Goal: Navigation & Orientation: Locate item on page

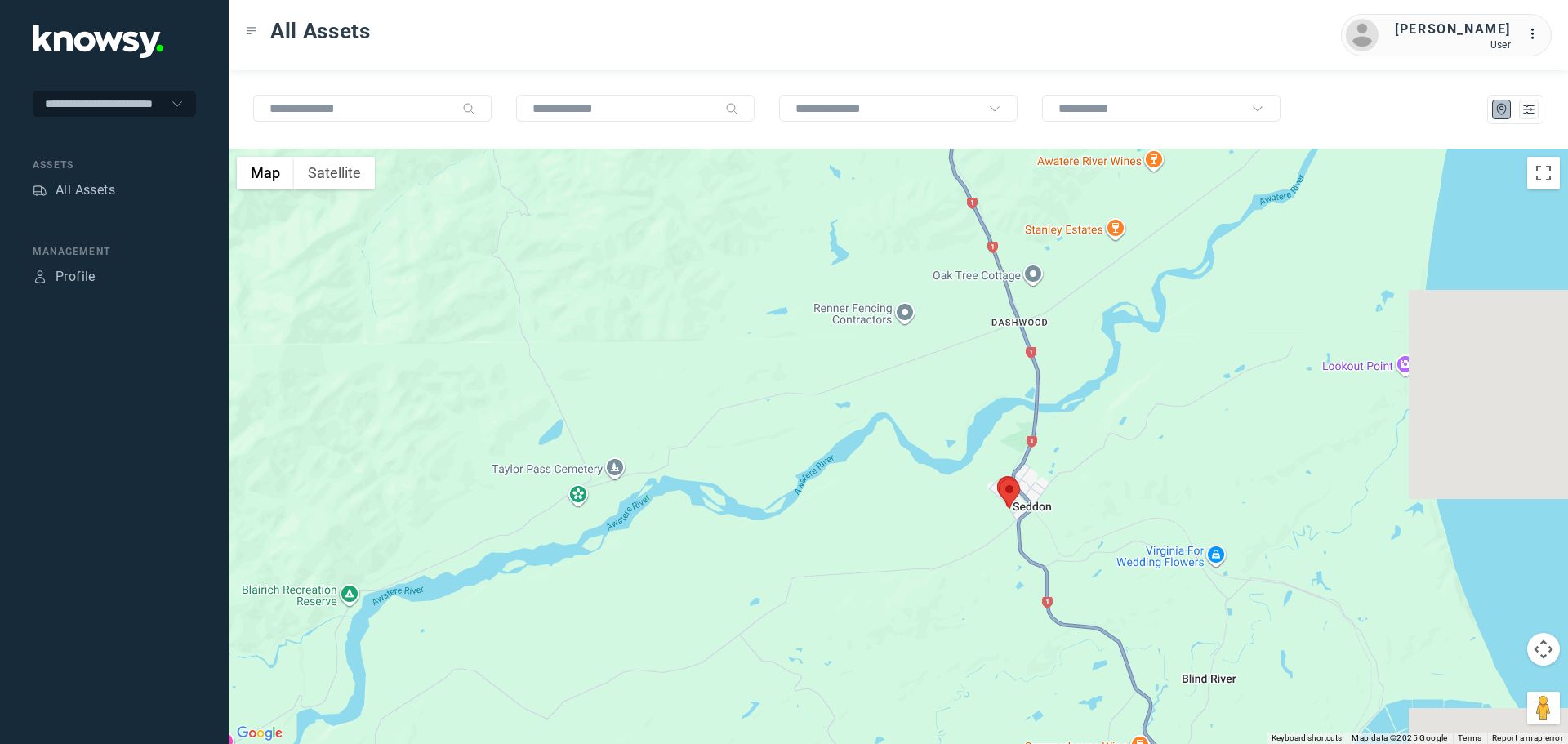
drag, startPoint x: 1213, startPoint y: 617, endPoint x: 984, endPoint y: 558, distance: 236.5
click at [964, 585] on div at bounding box center [898, 446] width 1339 height 595
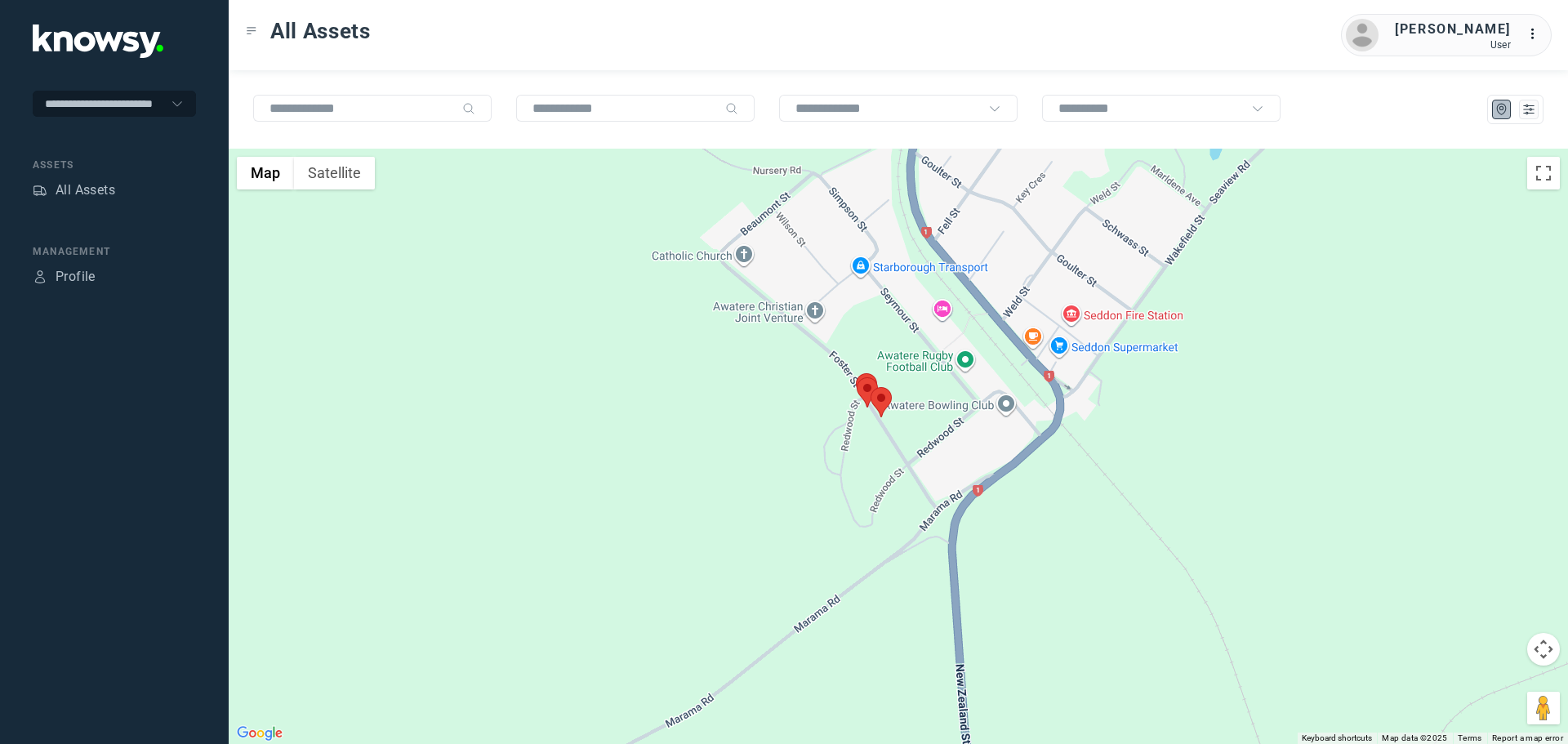
drag, startPoint x: 967, startPoint y: 457, endPoint x: 822, endPoint y: 540, distance: 167.1
click at [822, 540] on div at bounding box center [898, 446] width 1339 height 595
click at [350, 173] on button "Satellite" at bounding box center [335, 172] width 81 height 33
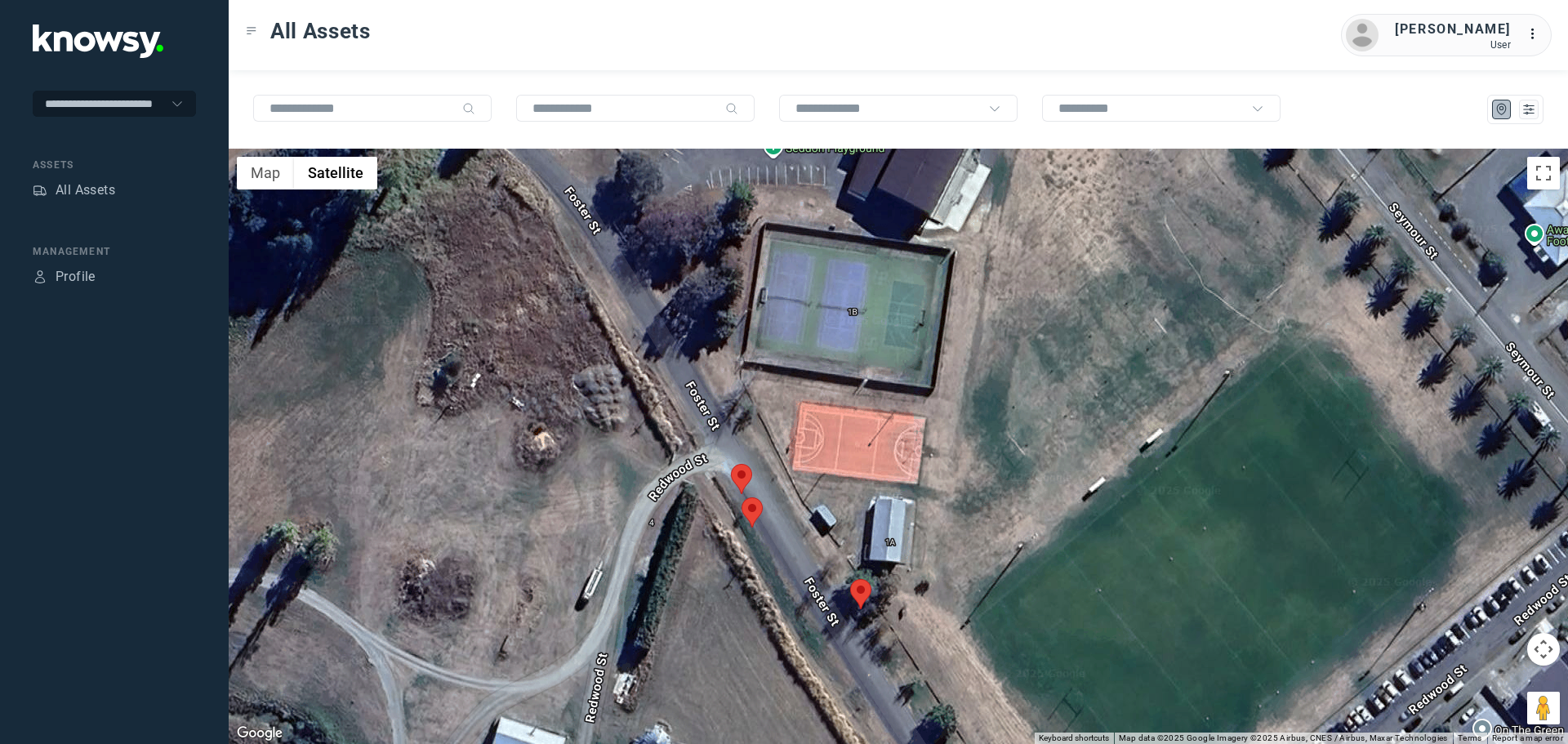
drag, startPoint x: 851, startPoint y: 498, endPoint x: 848, endPoint y: 478, distance: 20.2
click at [848, 478] on div at bounding box center [898, 446] width 1339 height 595
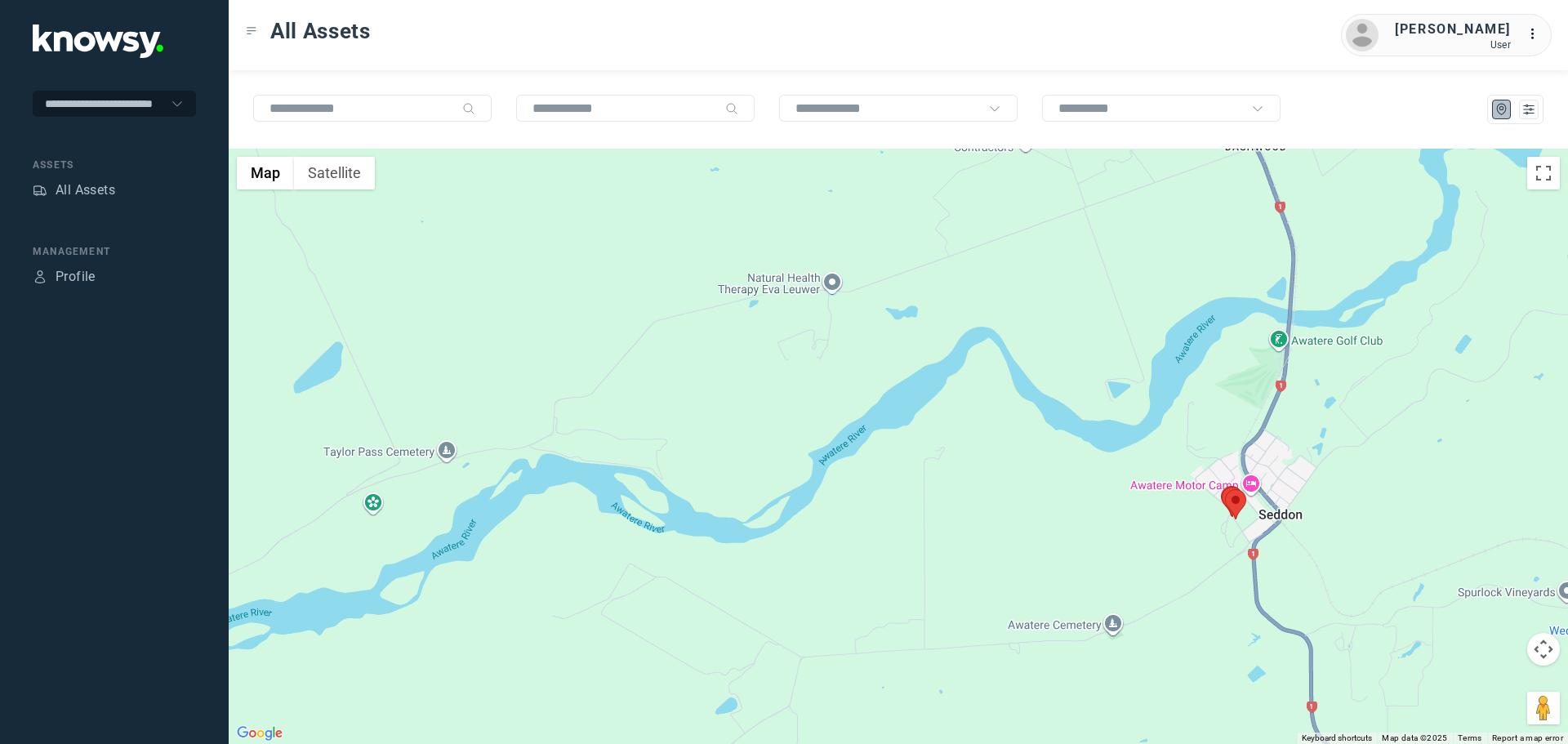
drag, startPoint x: 1186, startPoint y: 585, endPoint x: 969, endPoint y: 573, distance: 217.3
click at [969, 573] on div at bounding box center [898, 446] width 1339 height 595
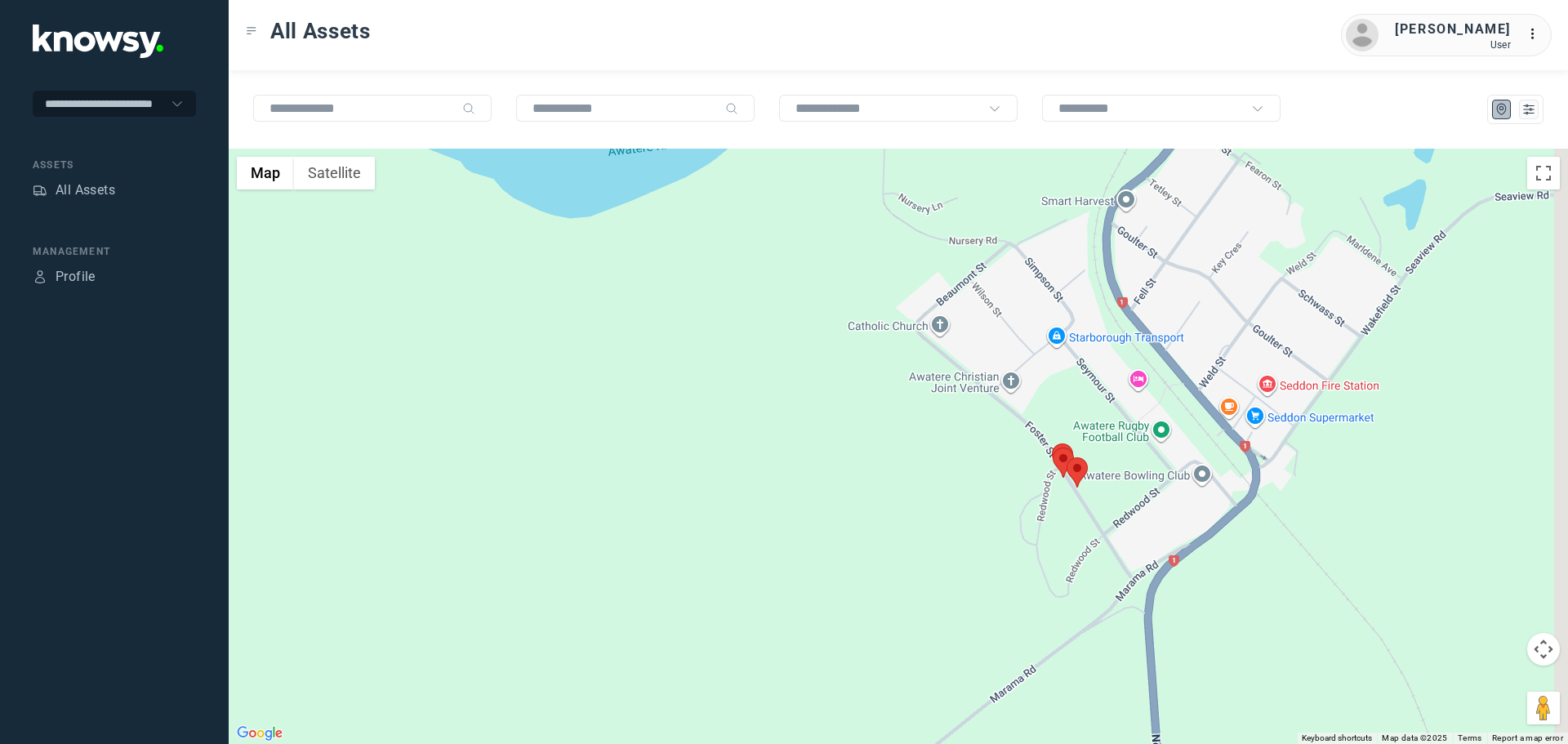
drag, startPoint x: 1093, startPoint y: 505, endPoint x: 952, endPoint y: 509, distance: 141.1
click at [954, 507] on div at bounding box center [898, 446] width 1339 height 595
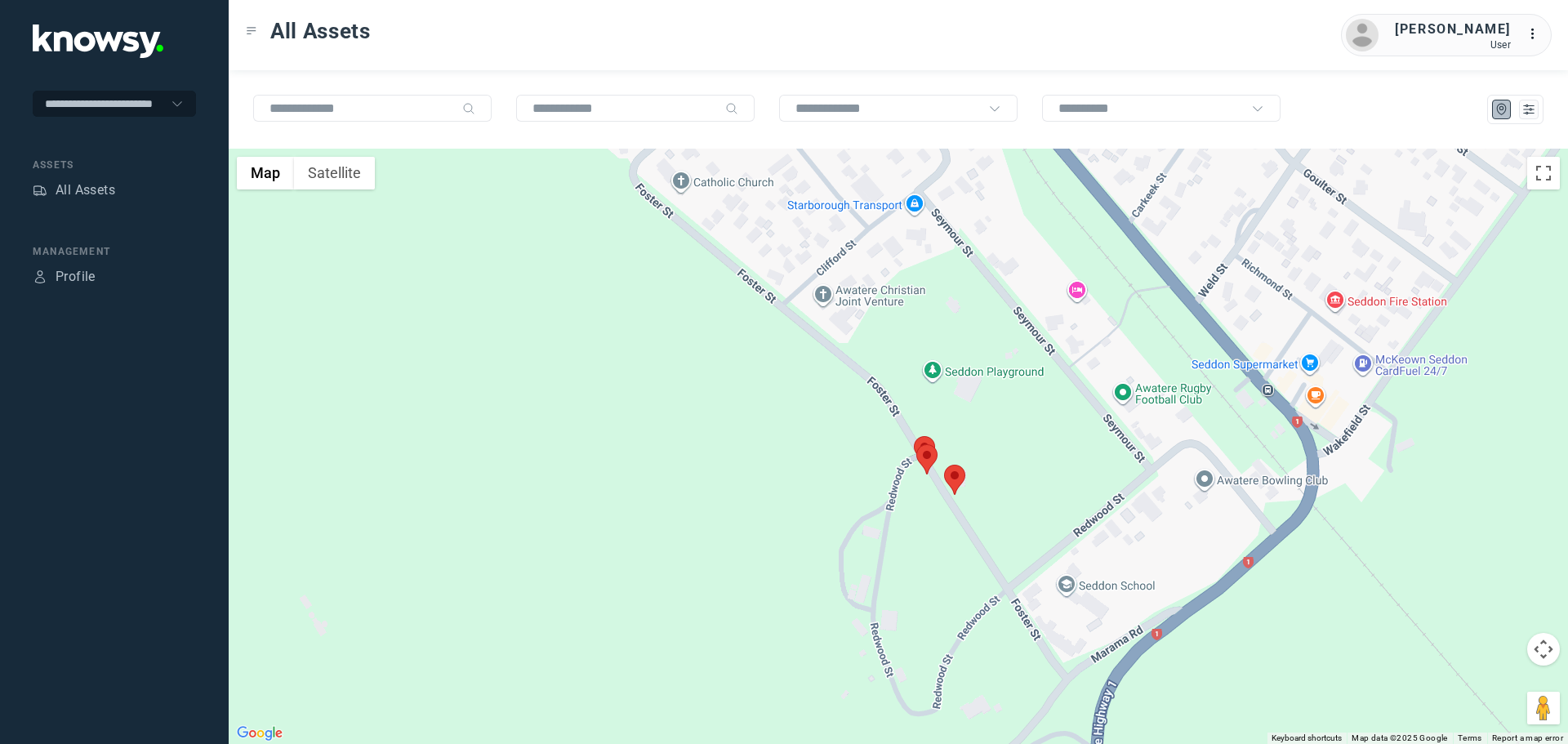
drag, startPoint x: 992, startPoint y: 591, endPoint x: 953, endPoint y: 580, distance: 40.5
click at [957, 581] on div at bounding box center [898, 446] width 1339 height 595
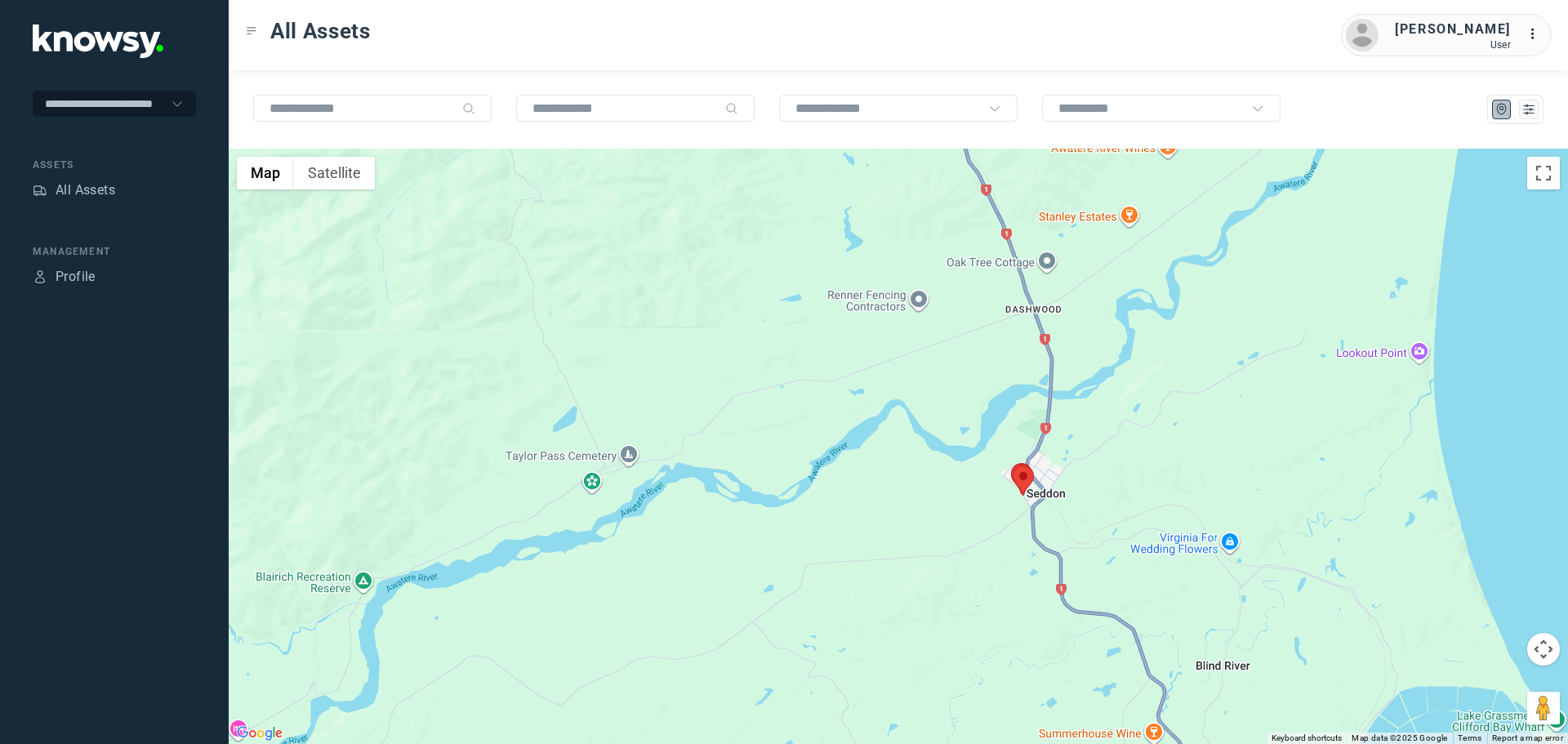
drag, startPoint x: 833, startPoint y: 535, endPoint x: 927, endPoint y: 536, distance: 94.0
click at [924, 535] on div at bounding box center [898, 446] width 1339 height 595
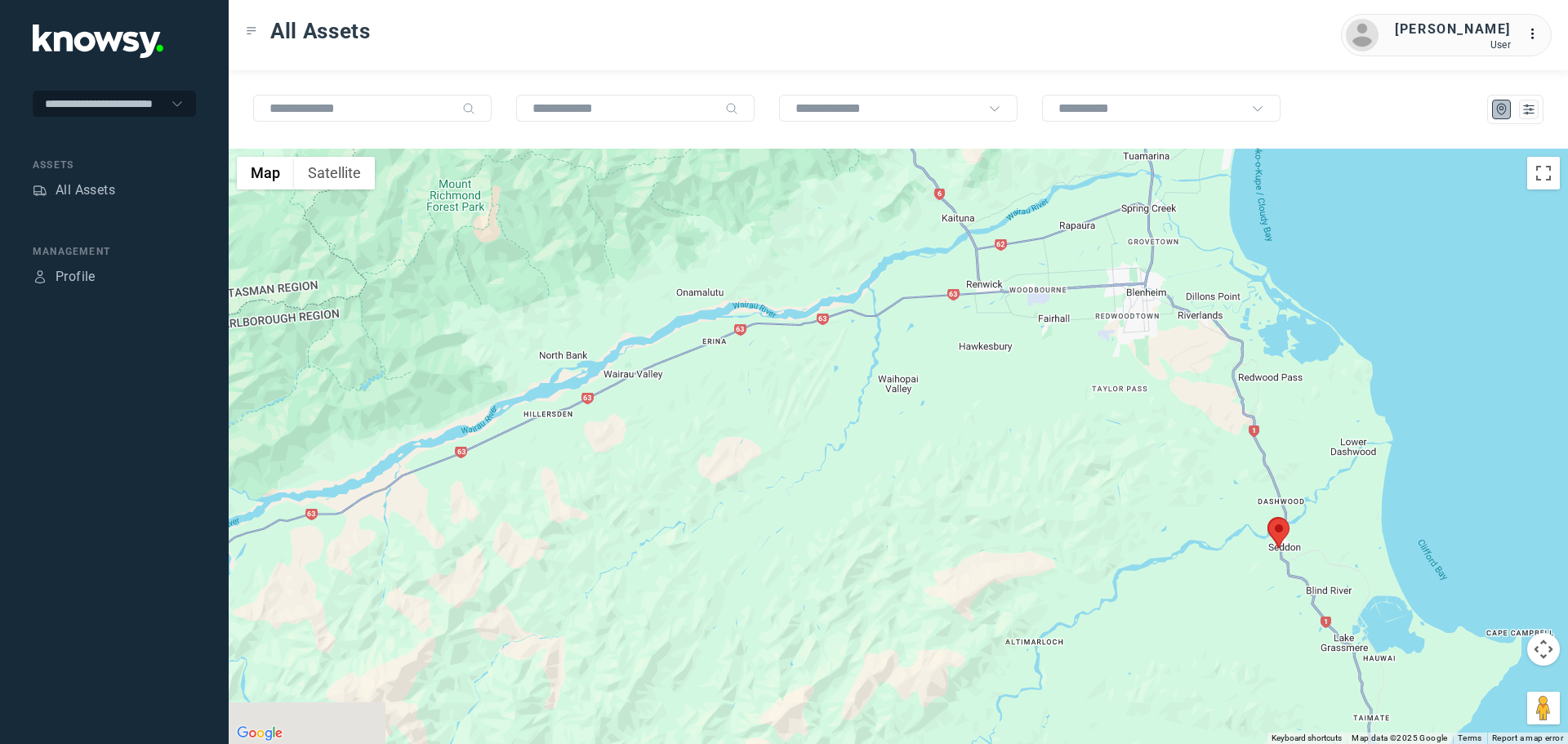
drag, startPoint x: 713, startPoint y: 461, endPoint x: 1042, endPoint y: 493, distance: 330.6
click at [1042, 493] on div at bounding box center [898, 446] width 1339 height 595
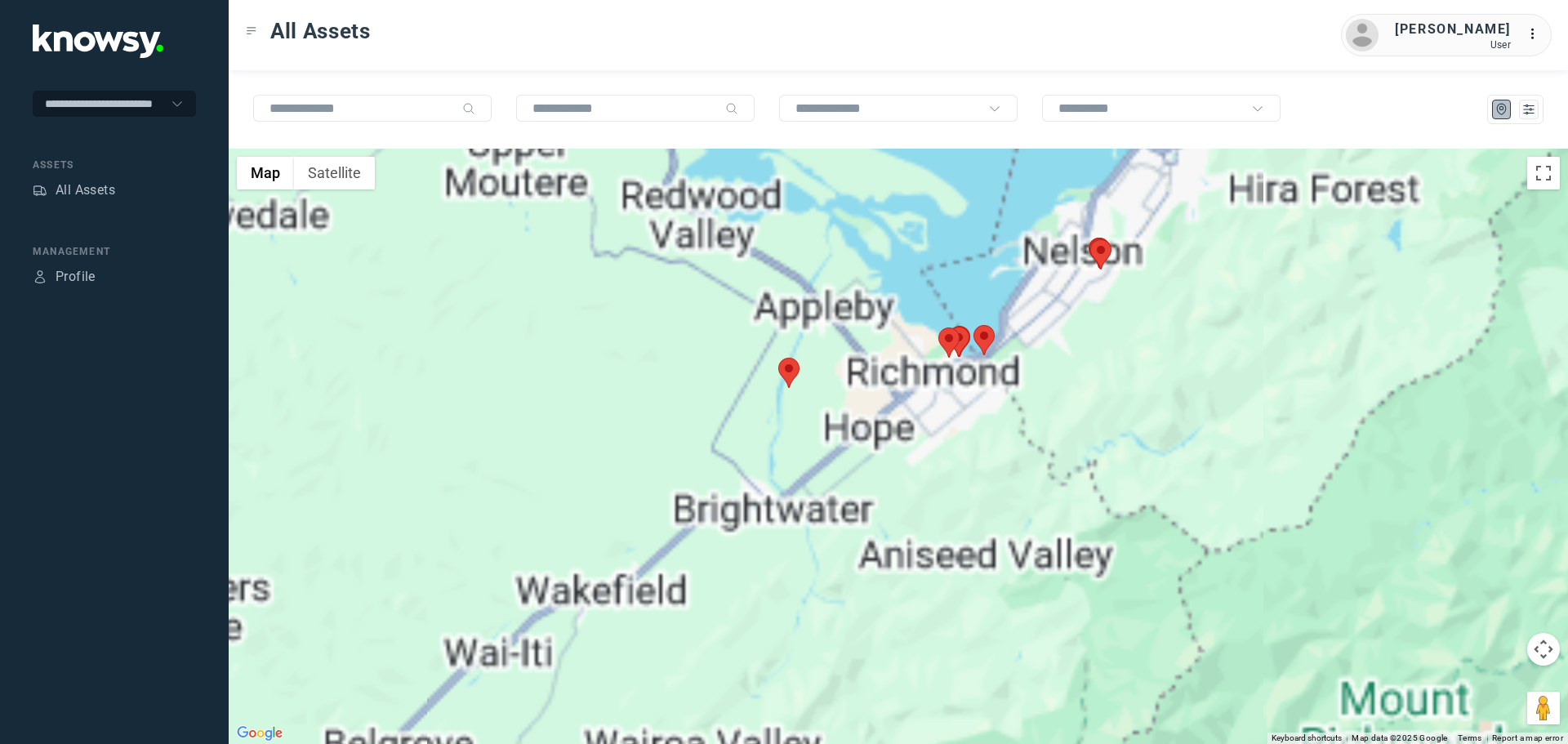
drag, startPoint x: 1140, startPoint y: 332, endPoint x: 1083, endPoint y: 363, distance: 64.9
click at [1083, 363] on div at bounding box center [898, 446] width 1339 height 595
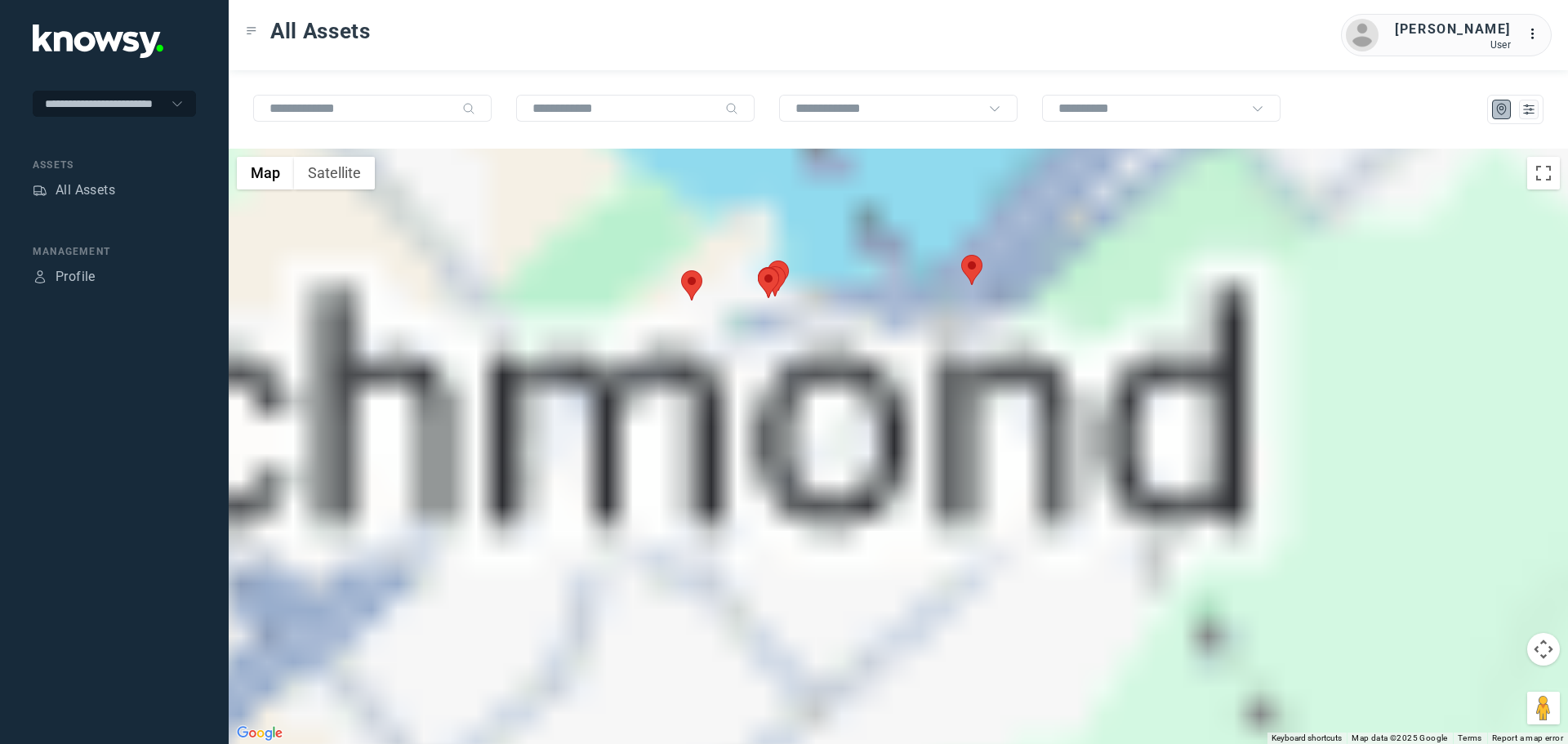
click at [961, 255] on area at bounding box center [961, 255] width 0 height 0
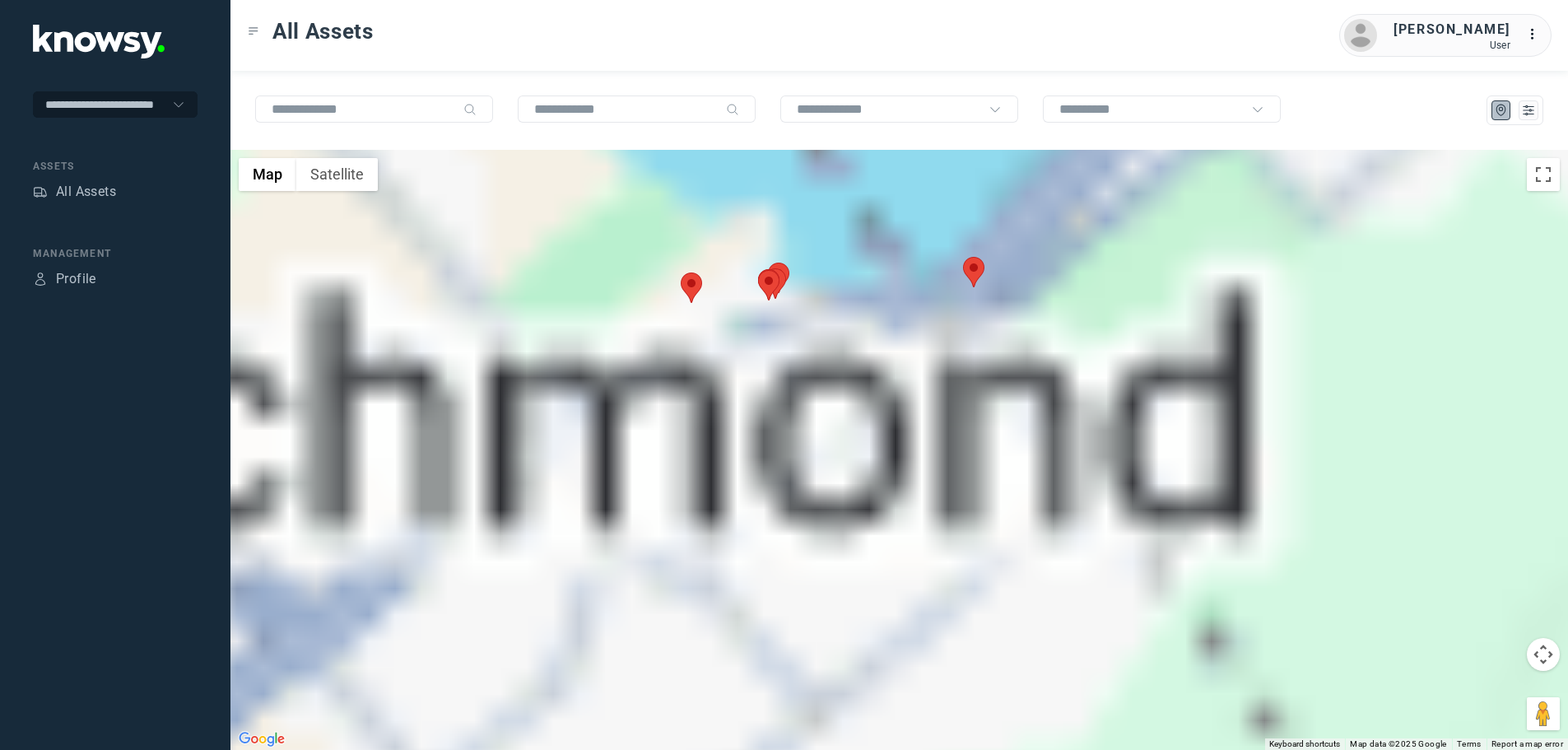
click at [963, 257] on area at bounding box center [963, 257] width 0 height 0
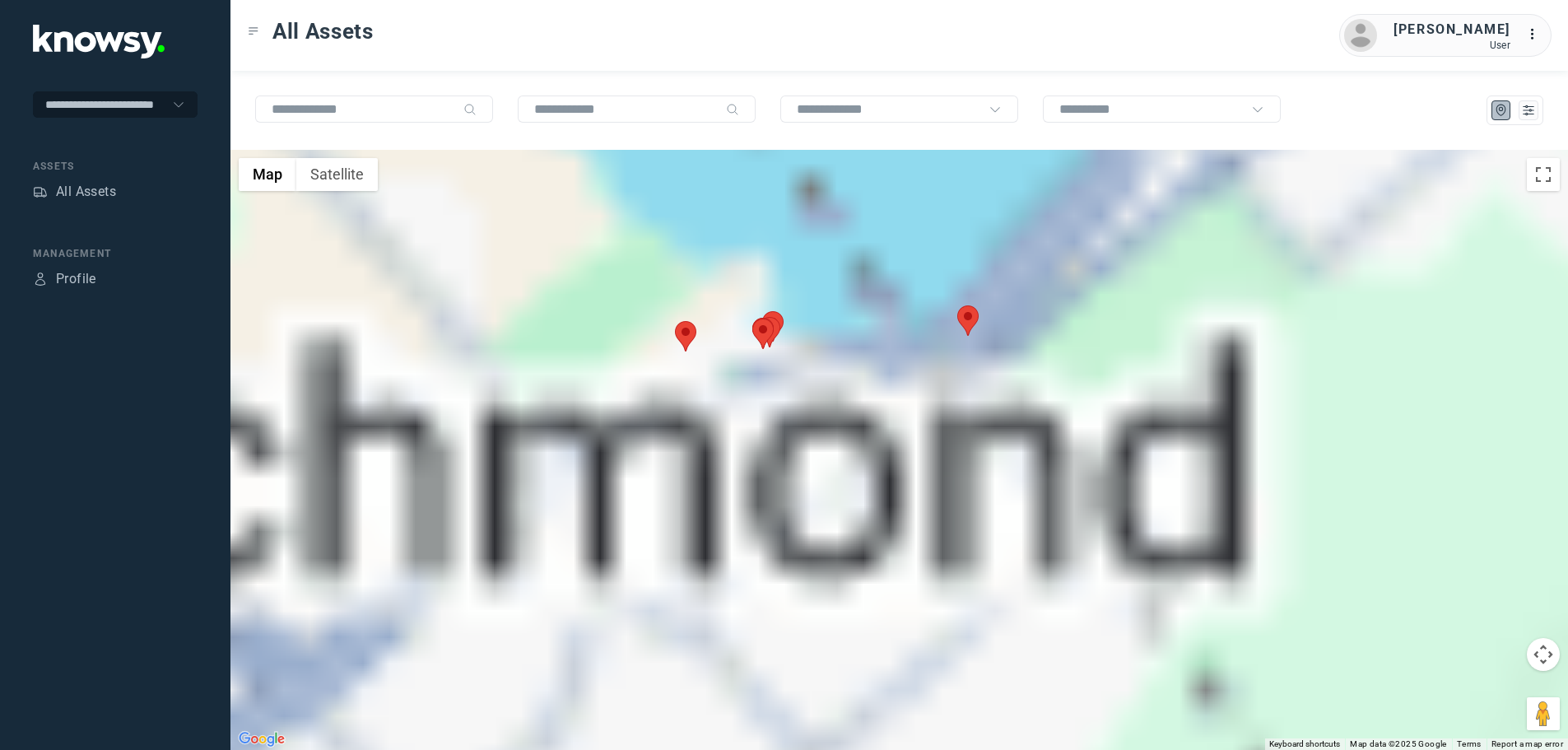
drag, startPoint x: 969, startPoint y: 382, endPoint x: 956, endPoint y: 507, distance: 125.7
click at [957, 513] on div "To navigate, press the arrow keys." at bounding box center [899, 449] width 1337 height 600
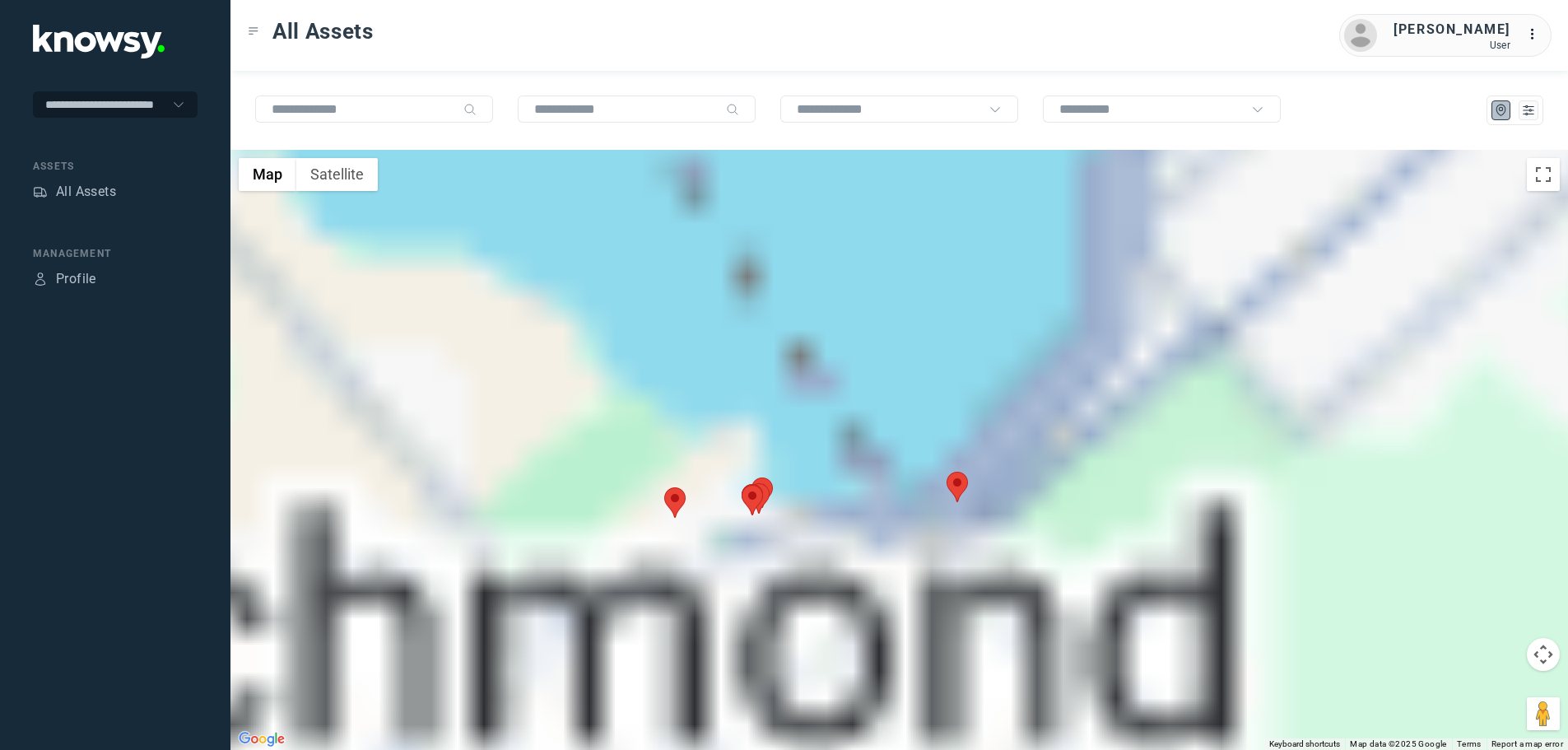
click at [947, 471] on area at bounding box center [947, 471] width 0 height 0
click at [1062, 541] on div "To navigate, press the arrow keys." at bounding box center [899, 449] width 1337 height 600
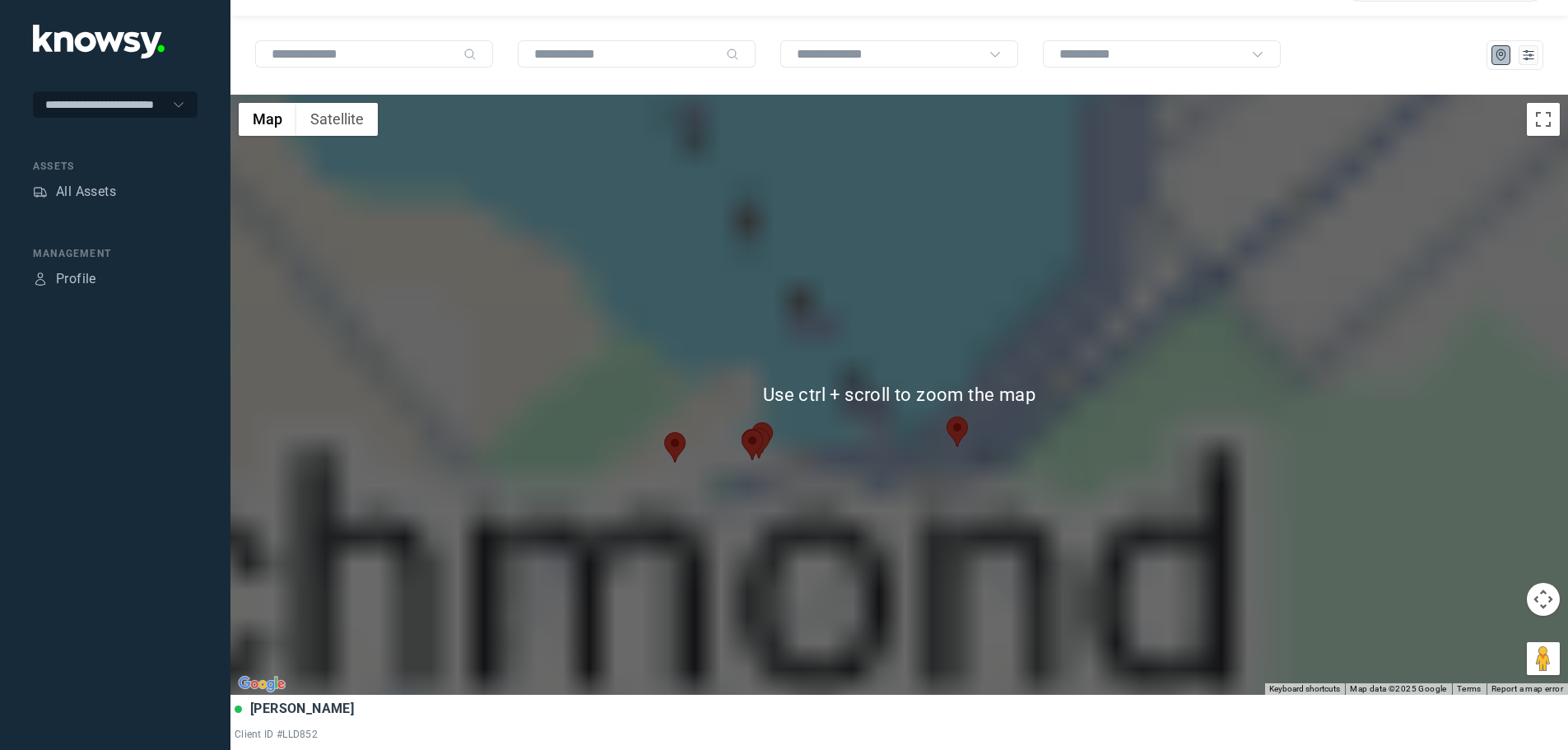
scroll to position [82, 0]
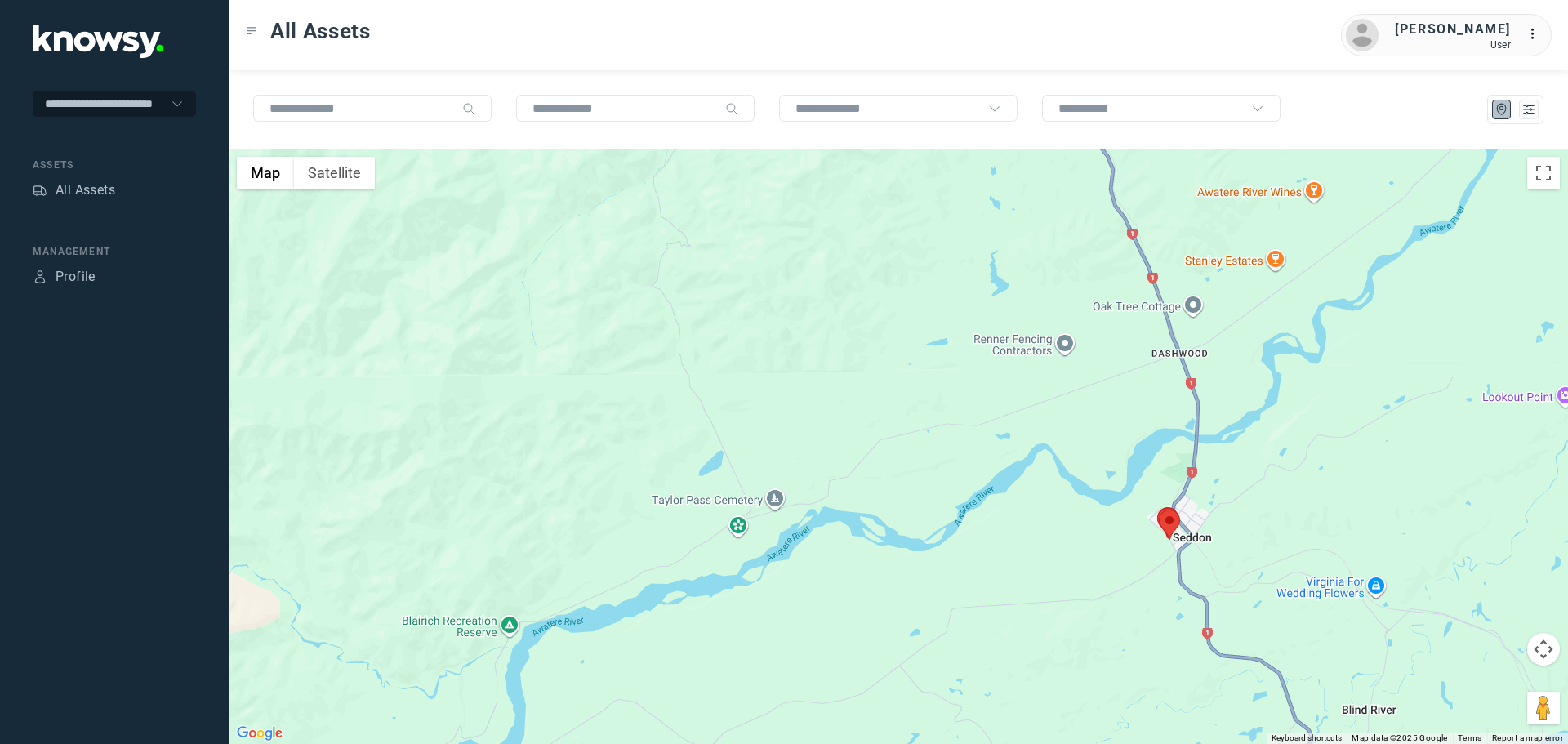
drag, startPoint x: 699, startPoint y: 294, endPoint x: 1117, endPoint y: 530, distance: 480.0
click at [1117, 530] on div at bounding box center [898, 446] width 1339 height 595
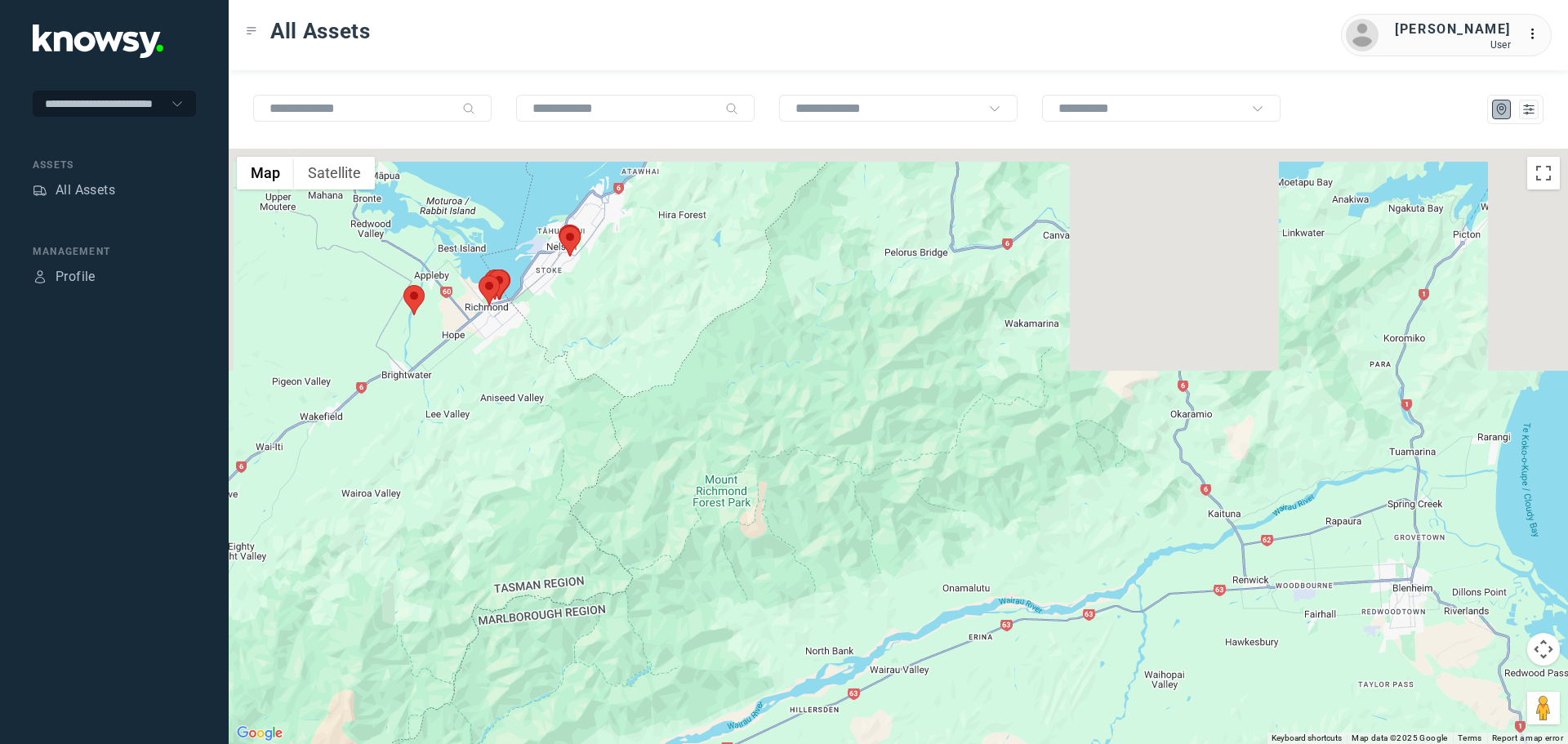
drag, startPoint x: 883, startPoint y: 444, endPoint x: 964, endPoint y: 522, distance: 112.4
click at [964, 522] on div at bounding box center [898, 446] width 1339 height 595
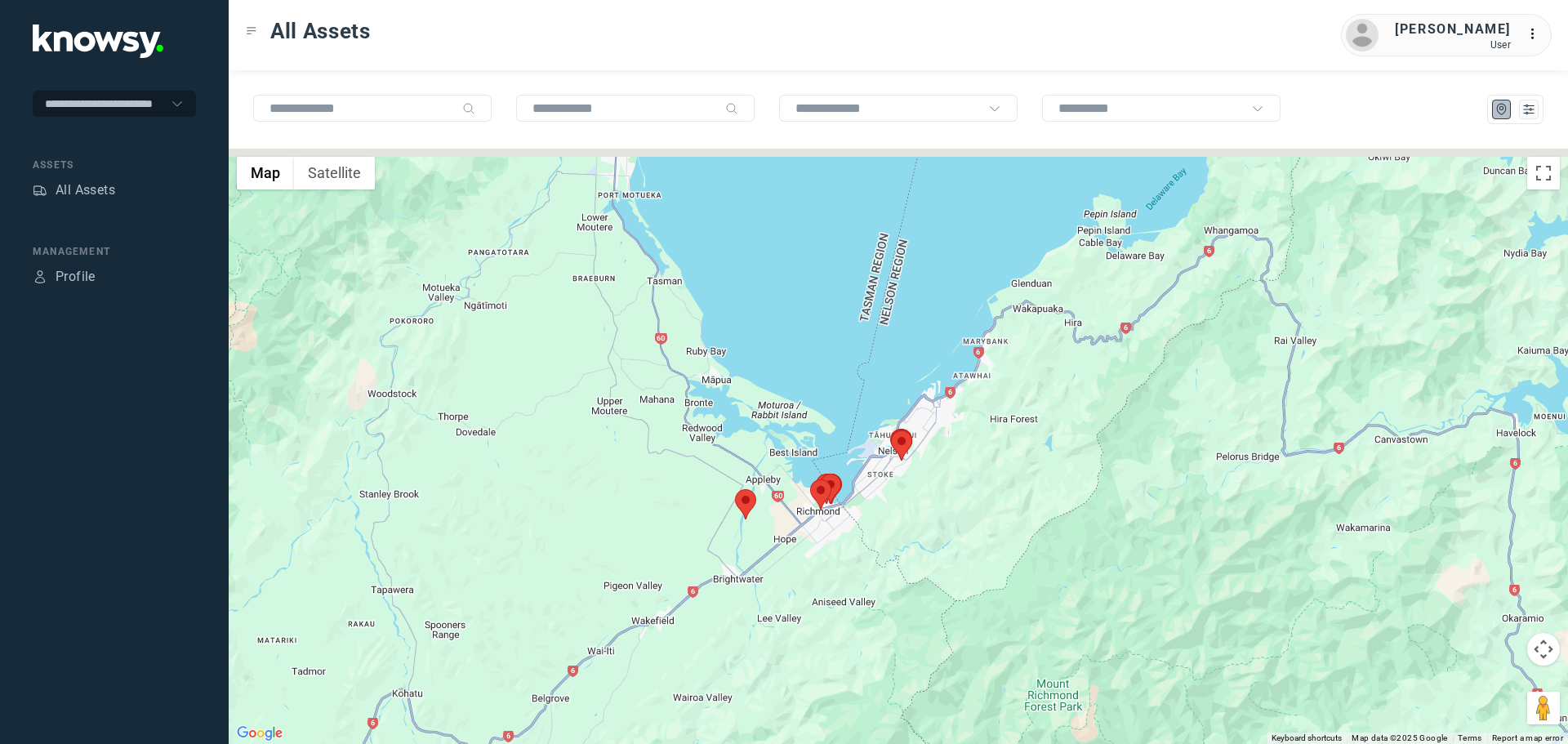
drag, startPoint x: 786, startPoint y: 532, endPoint x: 906, endPoint y: 543, distance: 120.5
click at [906, 543] on div at bounding box center [898, 446] width 1339 height 595
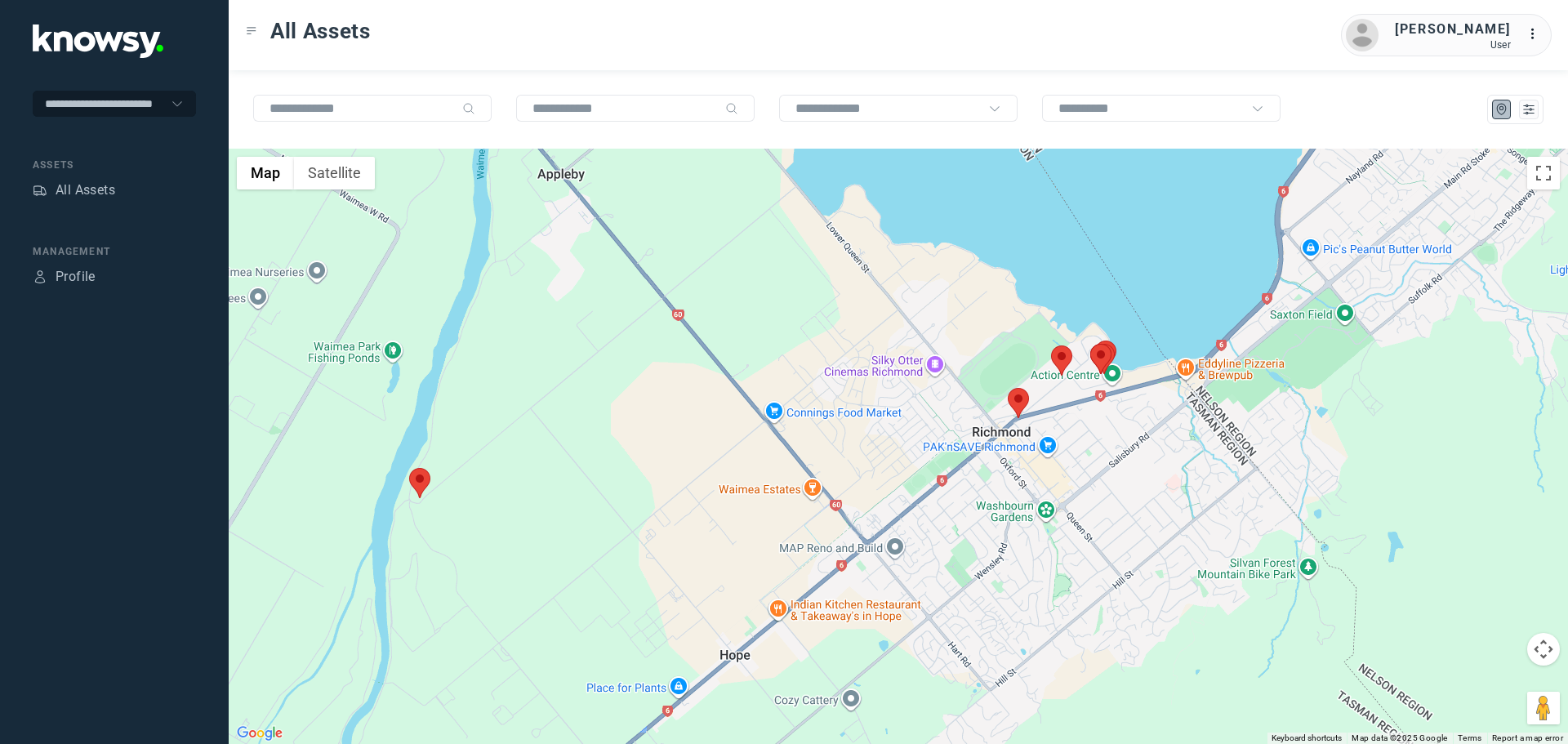
drag, startPoint x: 1141, startPoint y: 444, endPoint x: 1055, endPoint y: 474, distance: 91.1
click at [1055, 474] on div at bounding box center [898, 446] width 1339 height 595
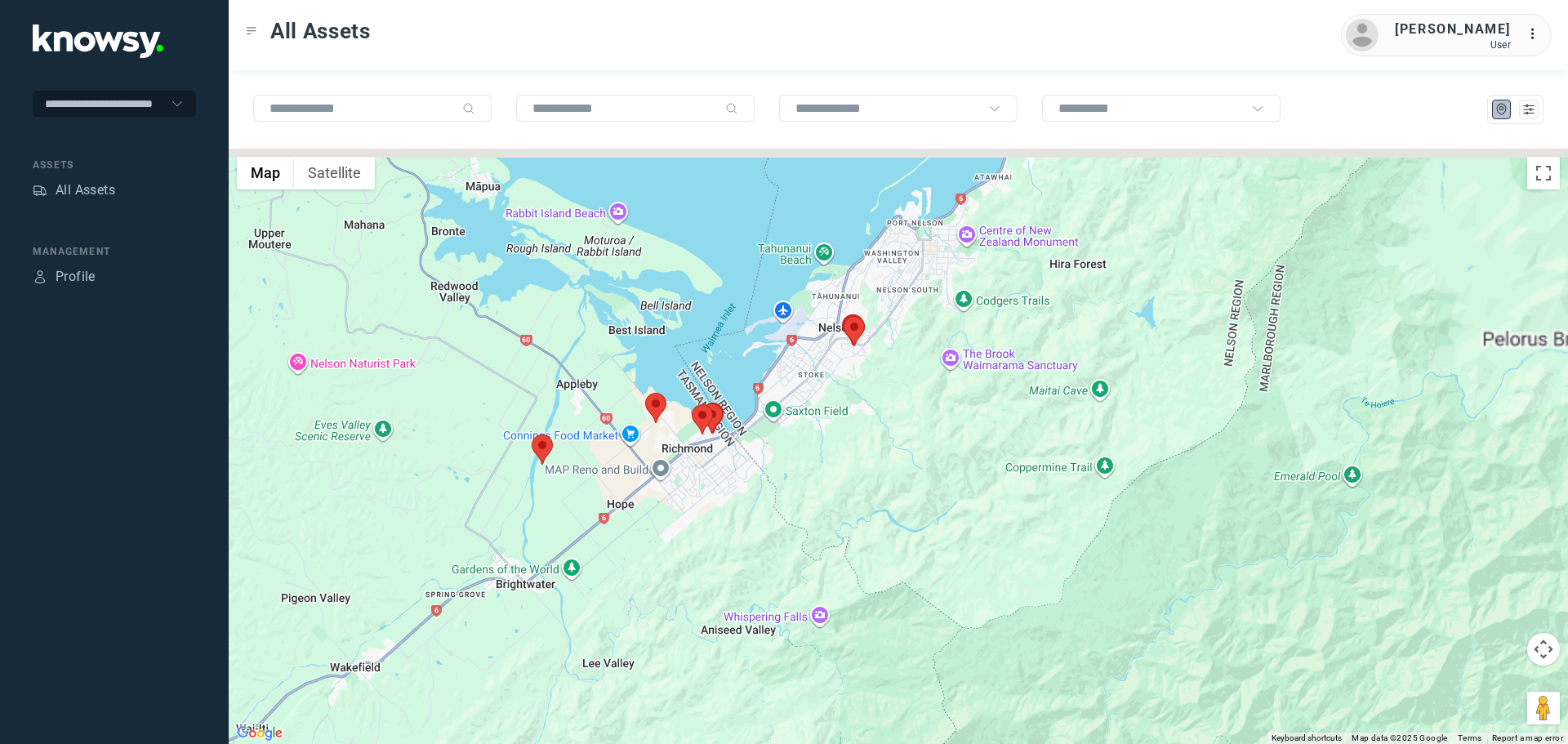
drag, startPoint x: 638, startPoint y: 376, endPoint x: 717, endPoint y: 534, distance: 176.6
click at [717, 534] on div at bounding box center [898, 446] width 1339 height 595
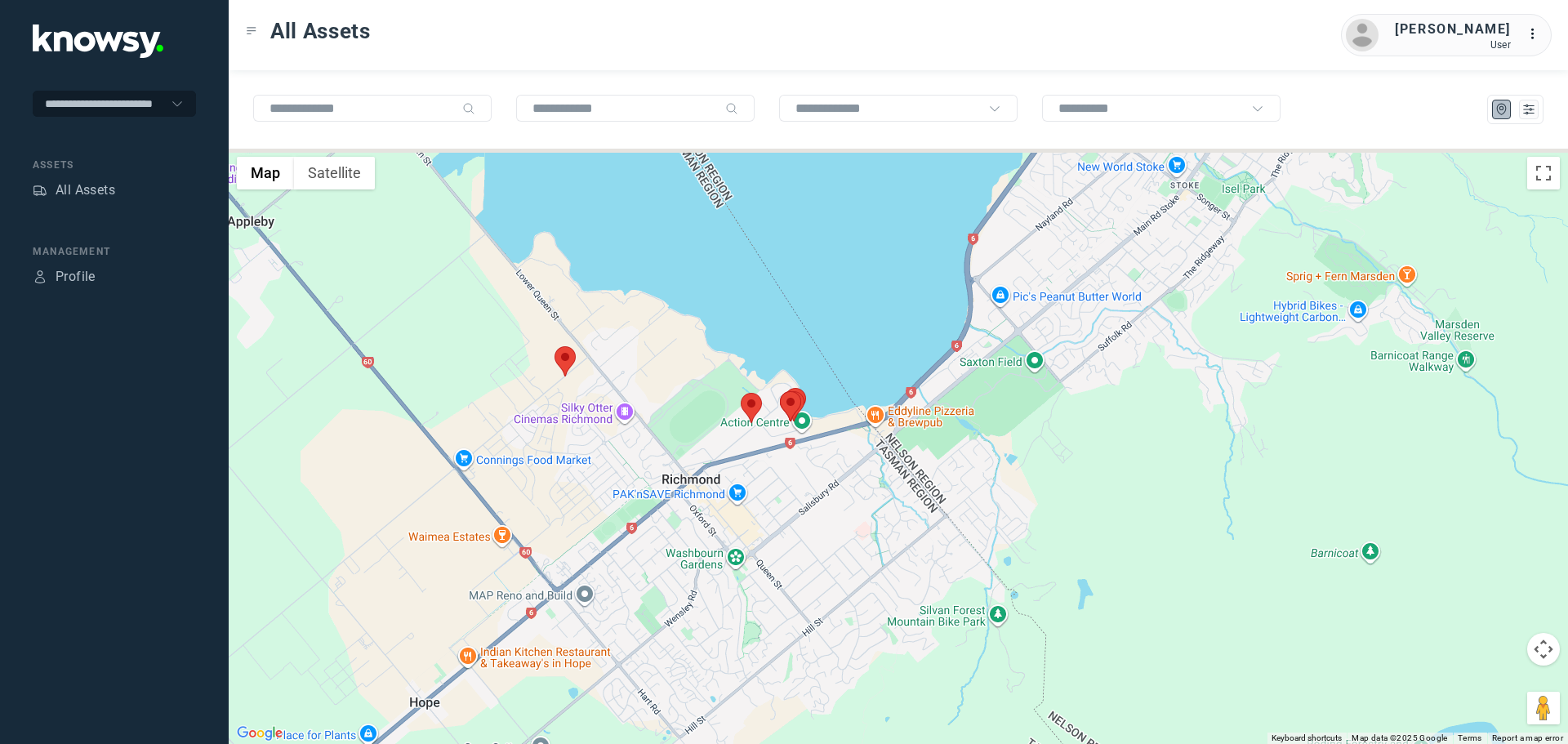
drag, startPoint x: 478, startPoint y: 316, endPoint x: 553, endPoint y: 413, distance: 122.6
click at [553, 413] on div at bounding box center [898, 446] width 1339 height 595
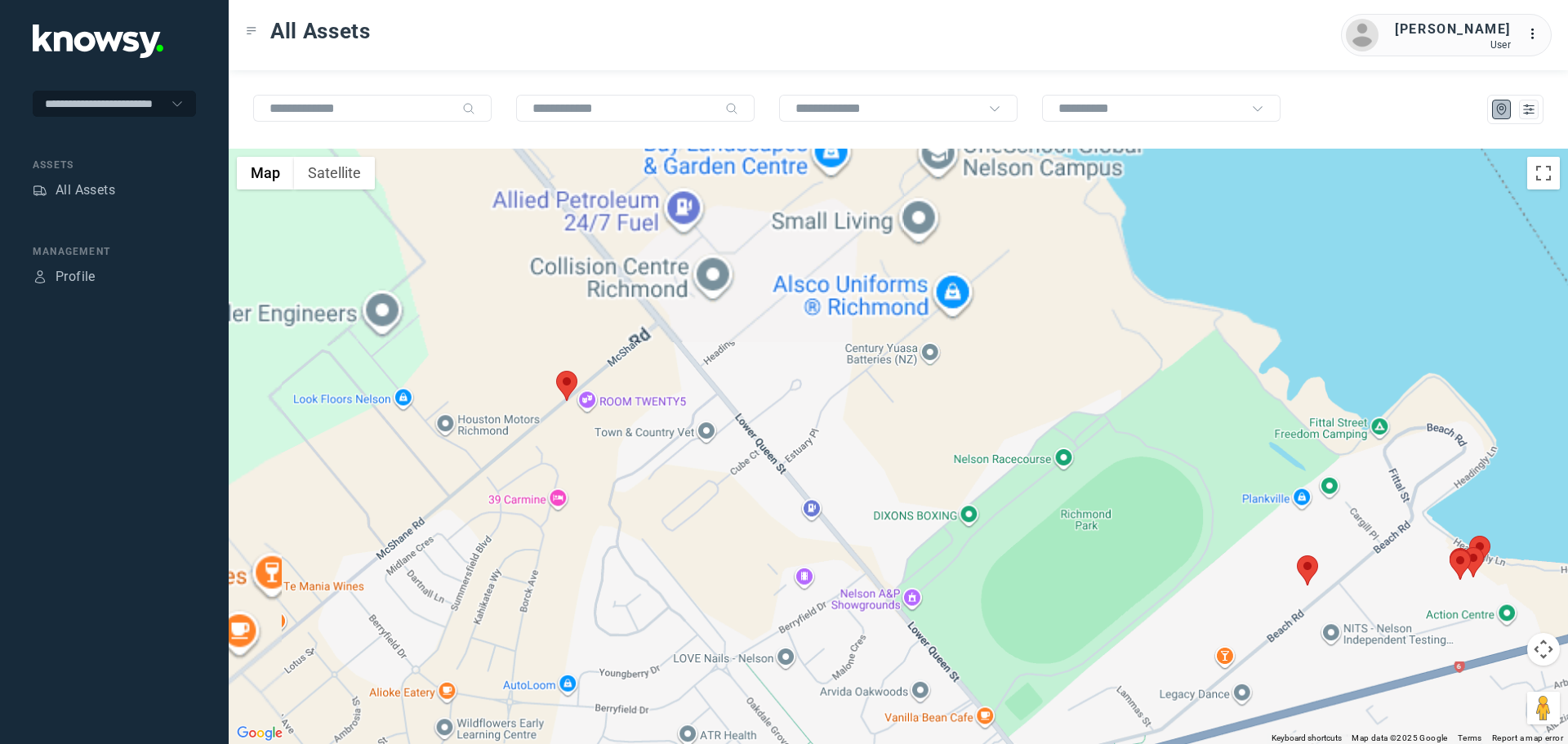
click at [556, 371] on area at bounding box center [556, 371] width 0 height 0
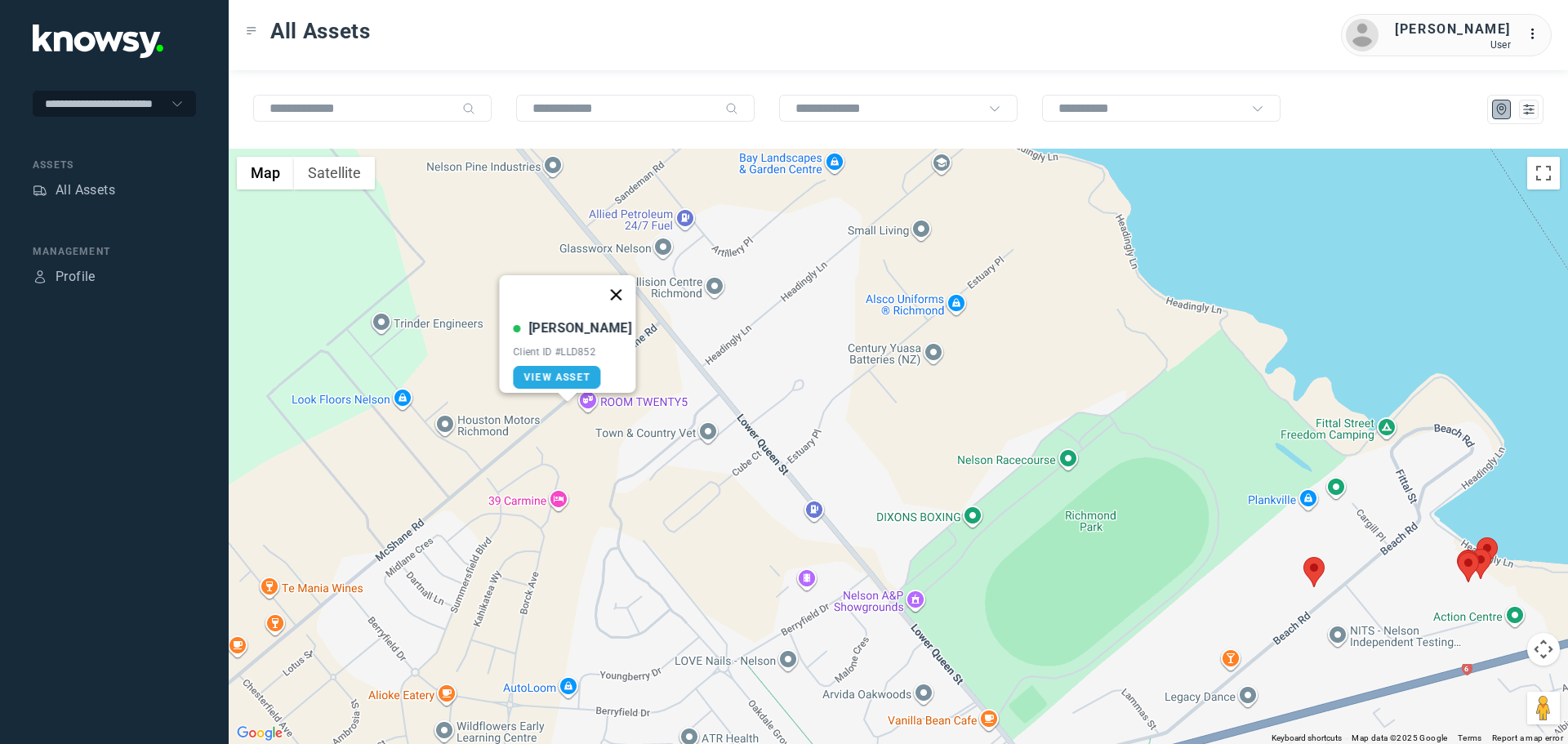
click at [613, 286] on button "Close" at bounding box center [616, 295] width 40 height 40
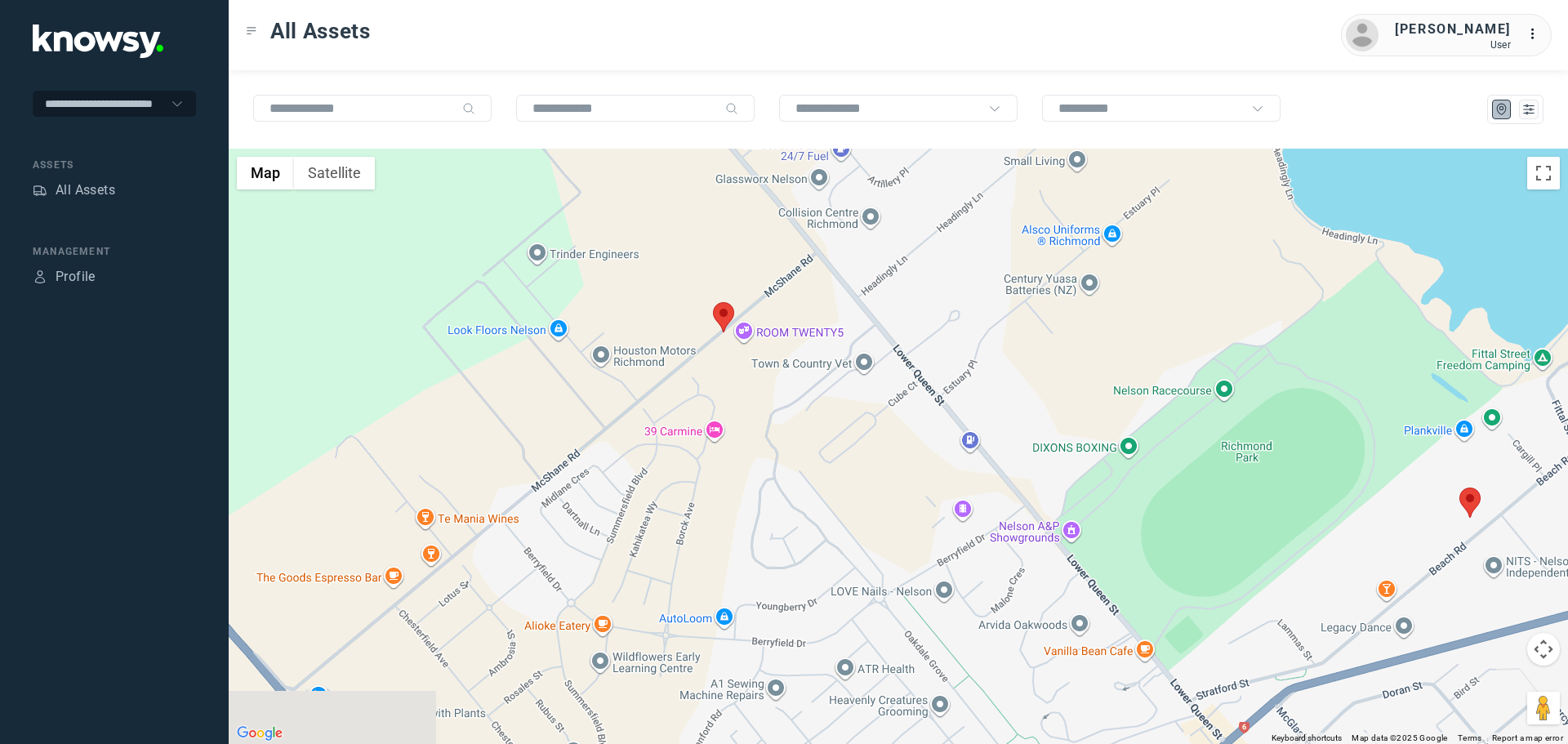
drag, startPoint x: 708, startPoint y: 500, endPoint x: 749, endPoint y: 477, distance: 47.0
click at [749, 477] on div "To navigate, press the arrow keys." at bounding box center [898, 446] width 1339 height 595
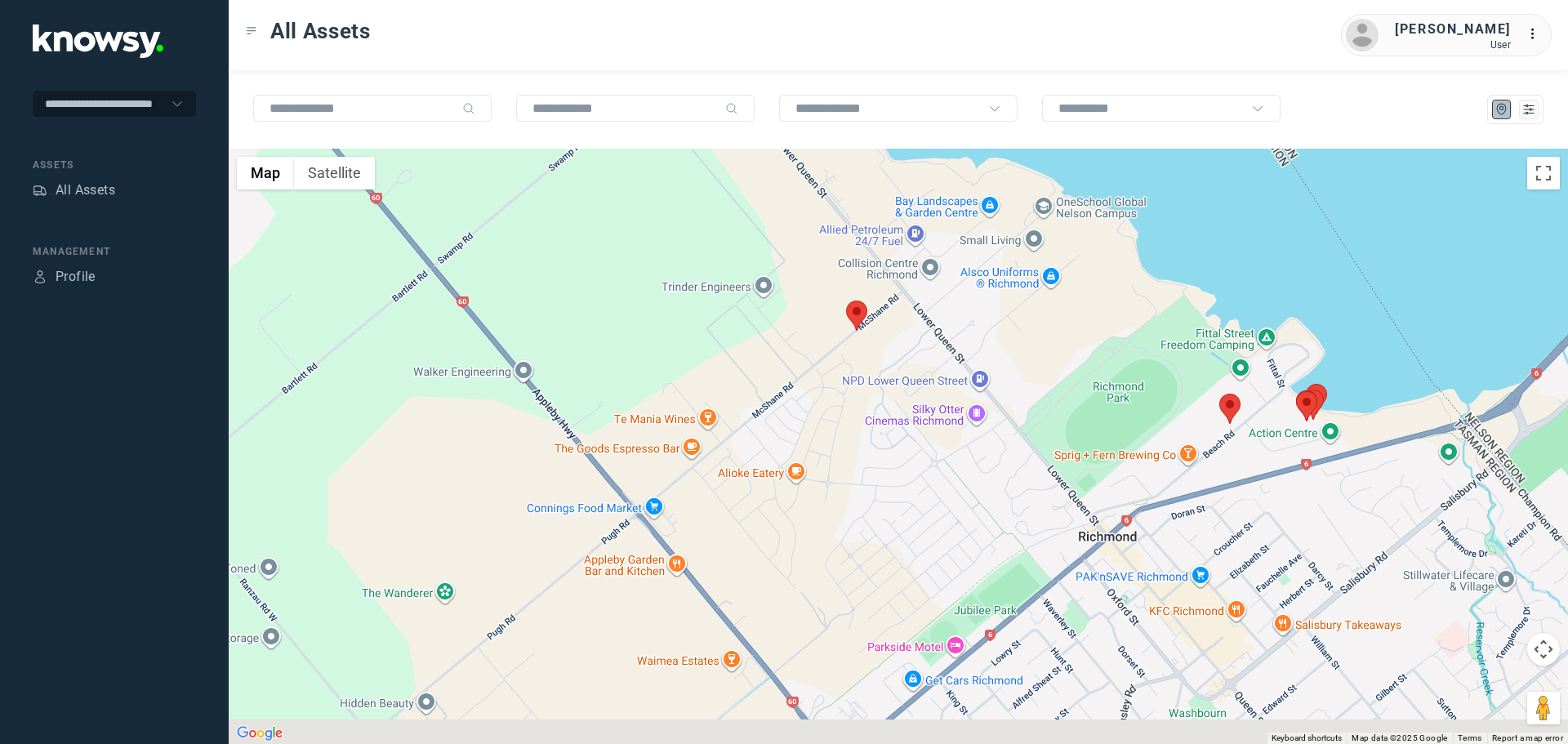
drag, startPoint x: 795, startPoint y: 555, endPoint x: 925, endPoint y: 459, distance: 161.6
click at [952, 395] on div at bounding box center [898, 446] width 1339 height 595
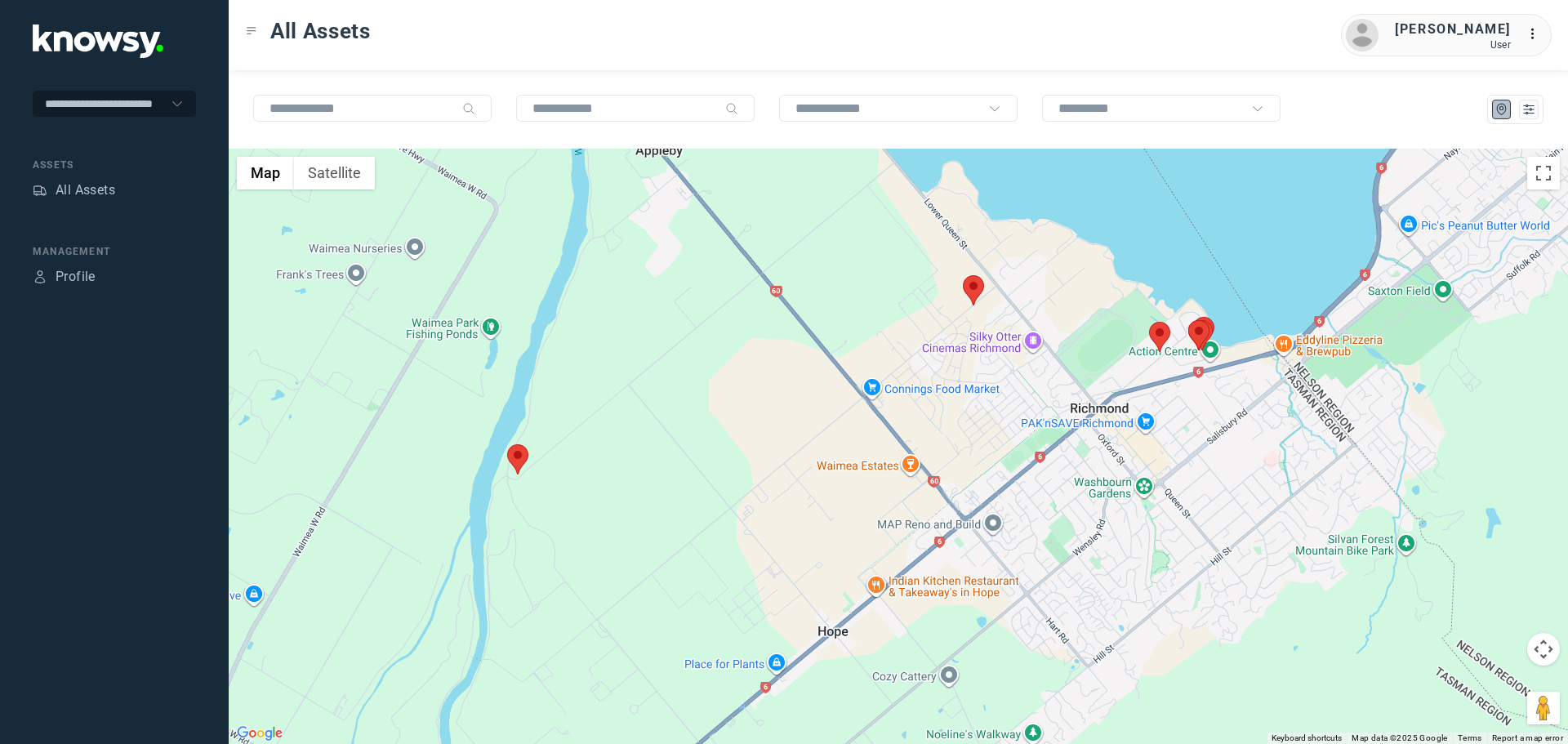
click at [962, 284] on img at bounding box center [972, 290] width 21 height 30
click at [962, 275] on area at bounding box center [962, 275] width 0 height 0
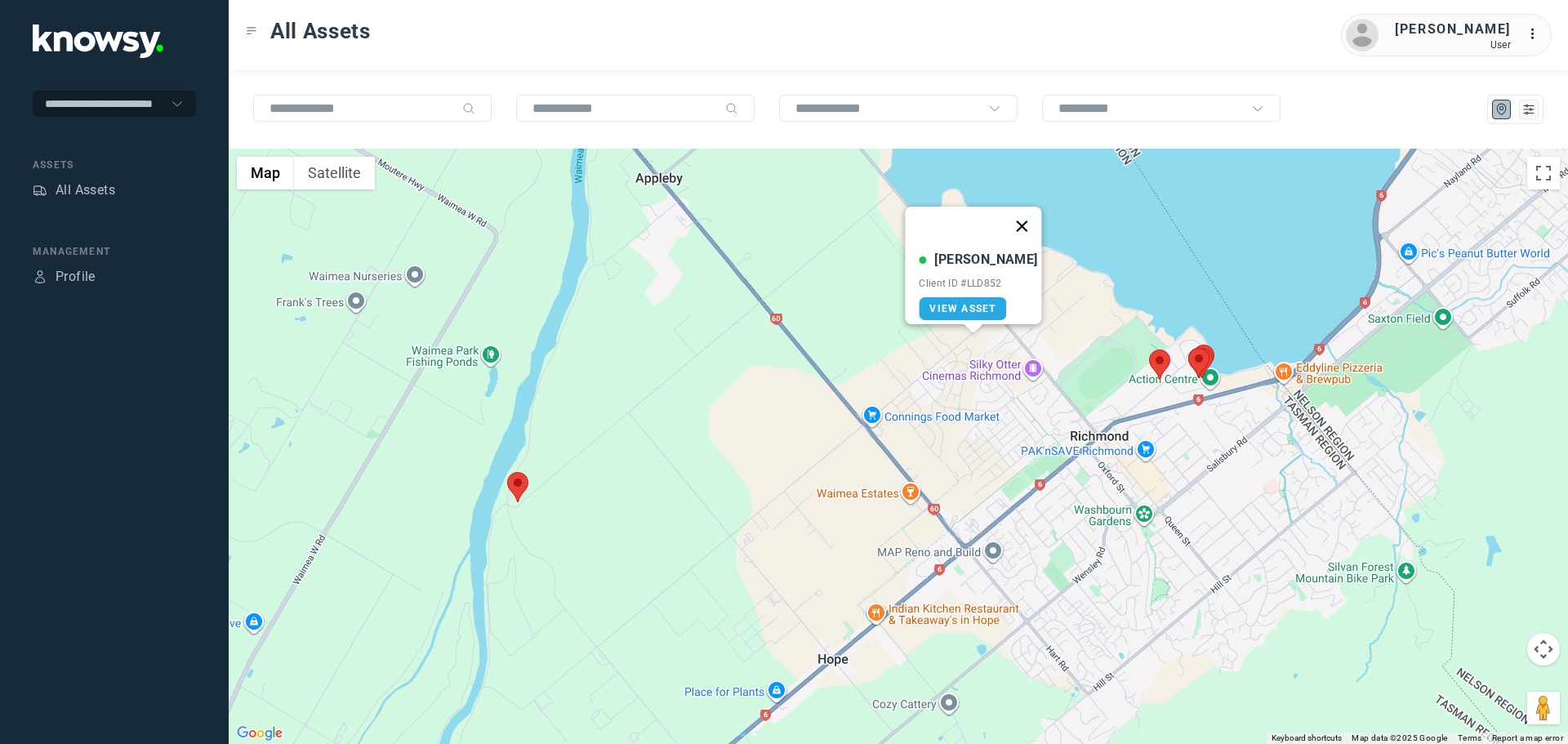
click at [1015, 213] on button "Close" at bounding box center [1023, 226] width 40 height 40
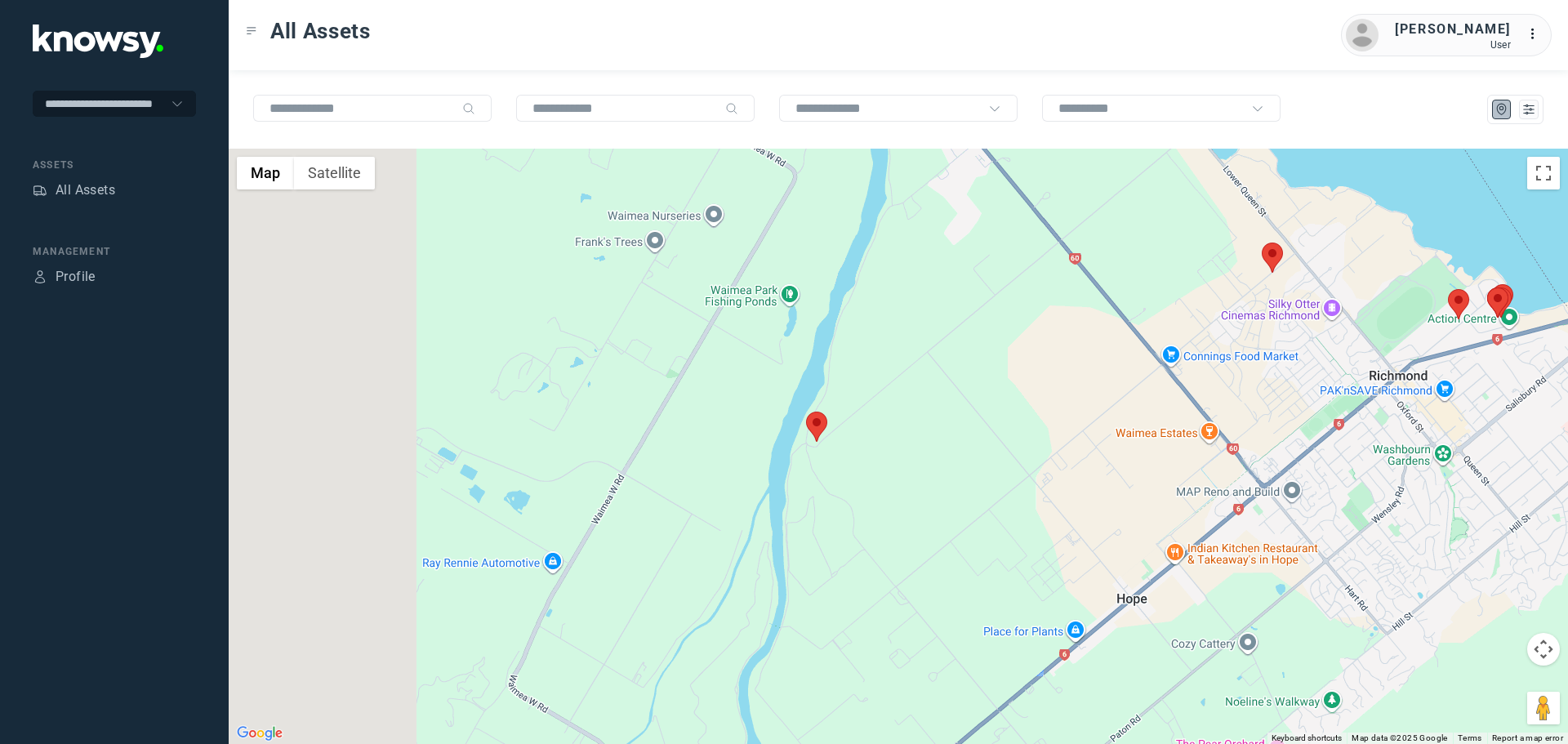
drag, startPoint x: 647, startPoint y: 564, endPoint x: 951, endPoint y: 501, distance: 310.5
click at [951, 501] on div at bounding box center [898, 446] width 1339 height 595
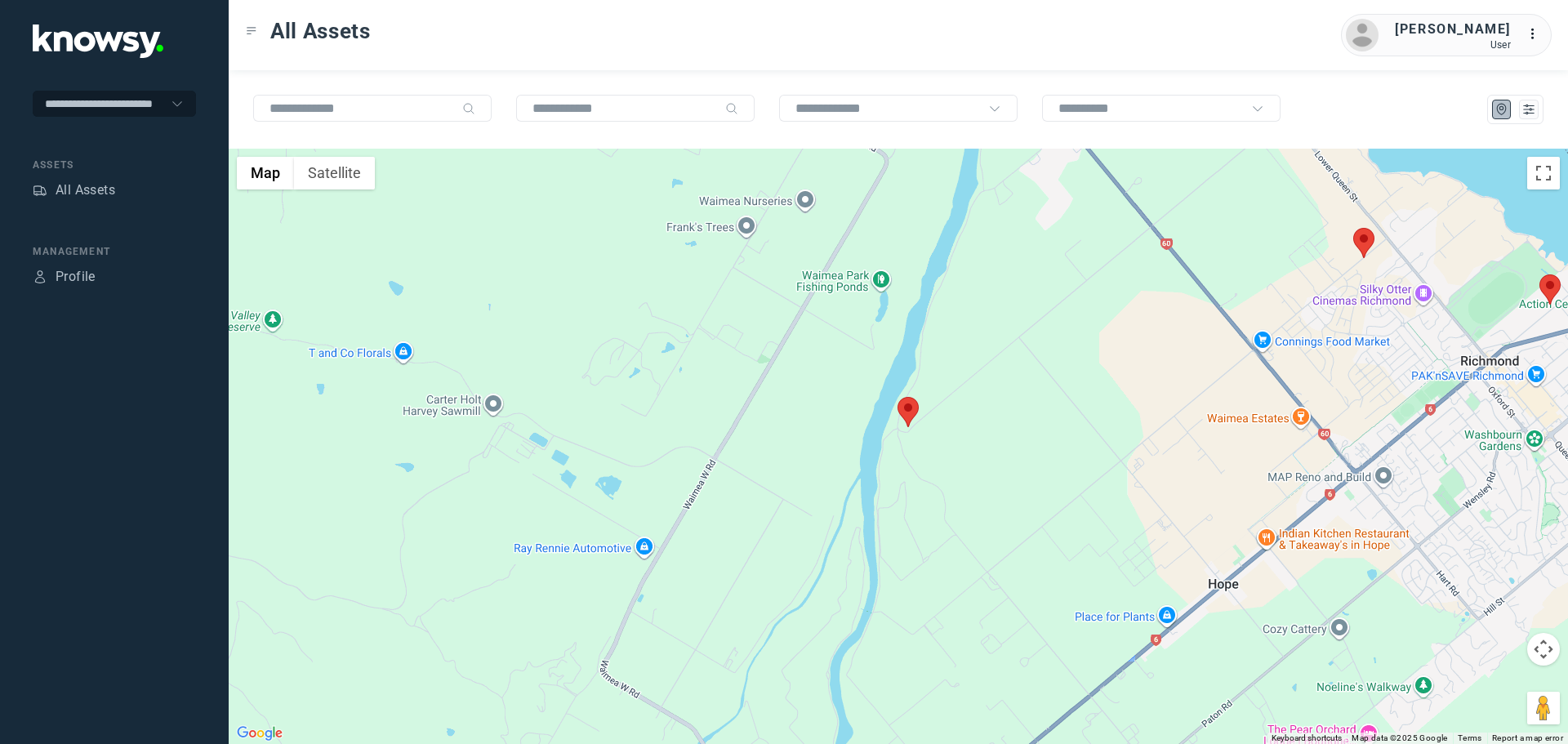
drag, startPoint x: 1053, startPoint y: 494, endPoint x: 870, endPoint y: 528, distance: 186.1
click at [870, 528] on div at bounding box center [898, 446] width 1339 height 595
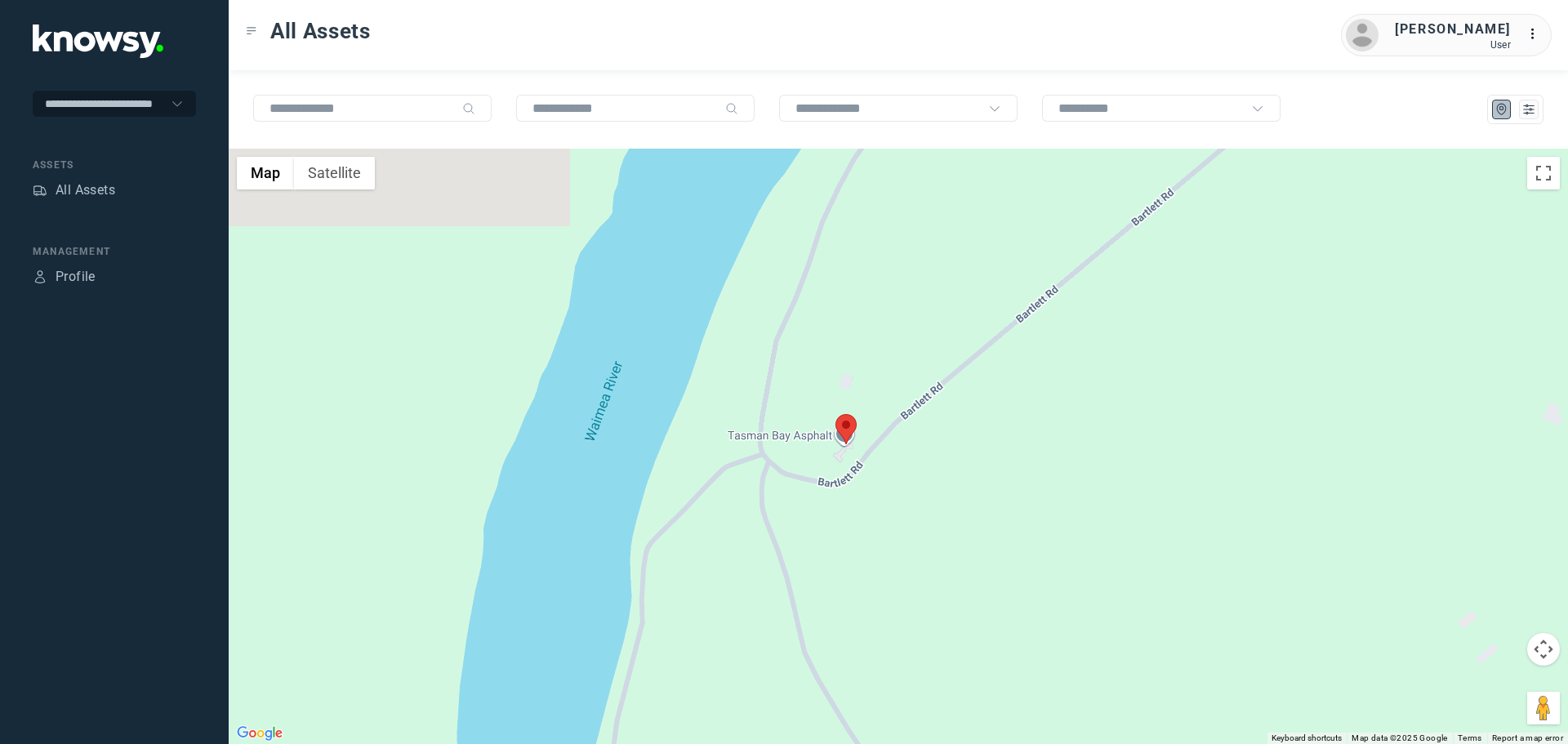
drag, startPoint x: 953, startPoint y: 401, endPoint x: 907, endPoint y: 511, distance: 119.2
click at [907, 511] on div at bounding box center [898, 446] width 1339 height 595
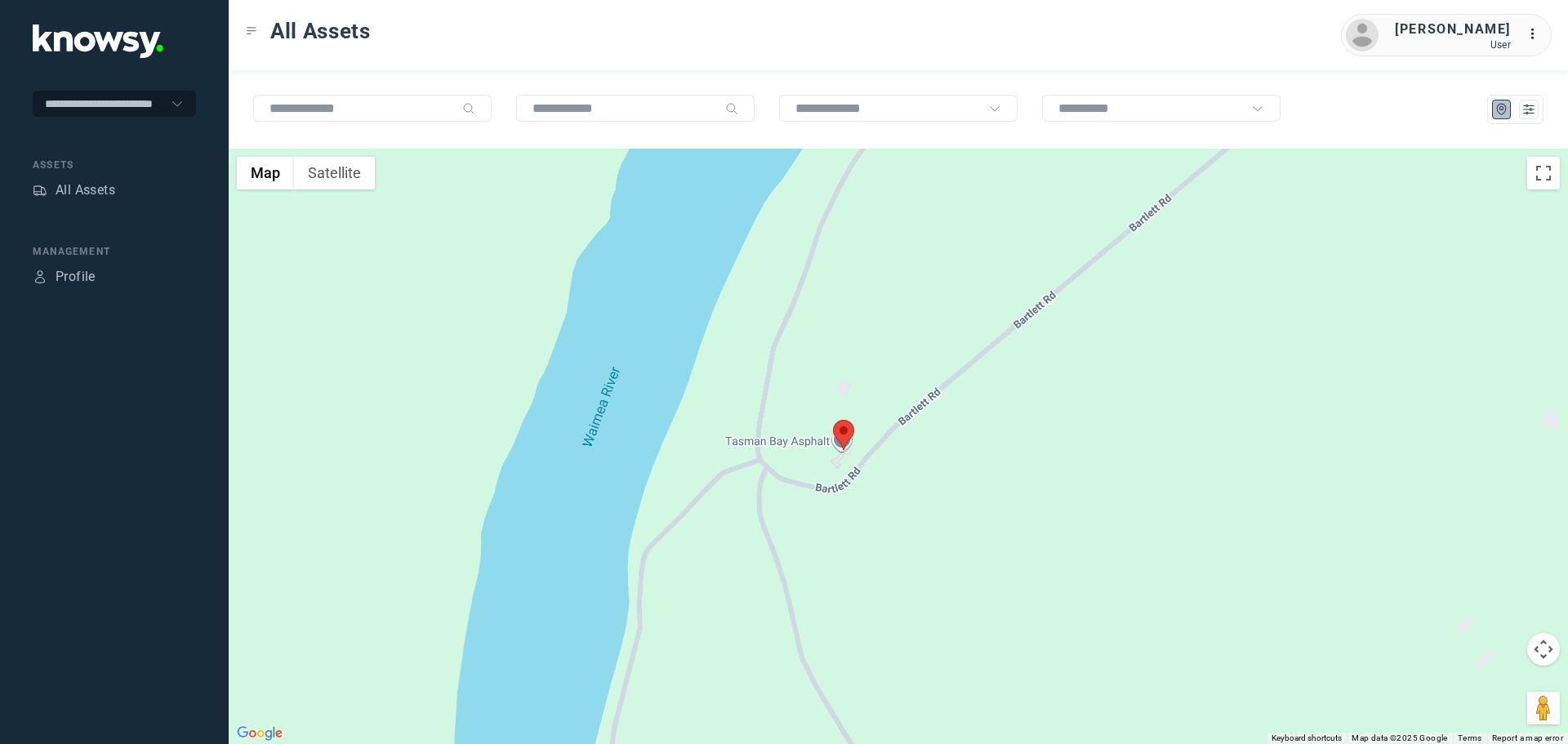
click at [833, 419] on area at bounding box center [833, 419] width 0 height 0
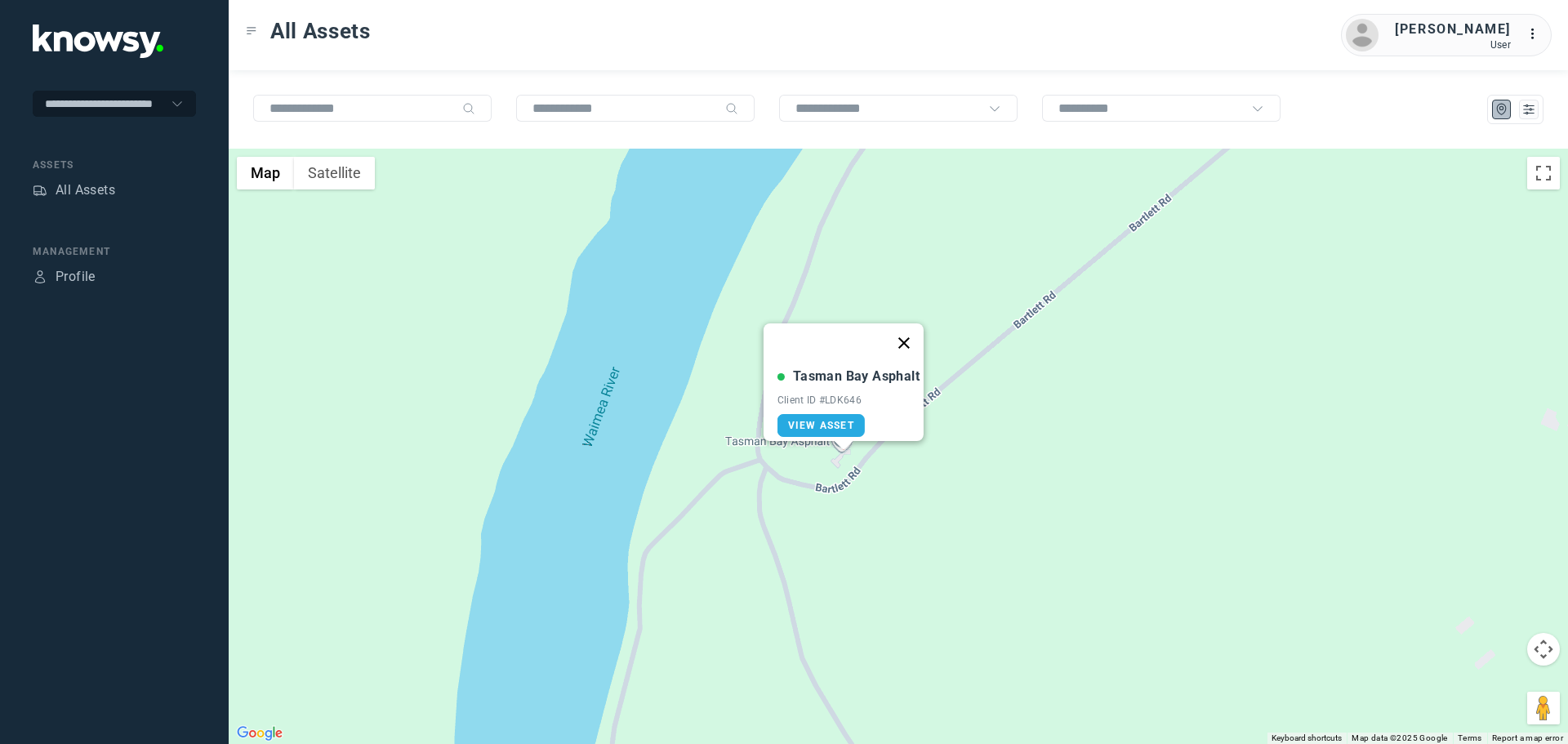
click at [915, 328] on button "Close" at bounding box center [904, 343] width 40 height 40
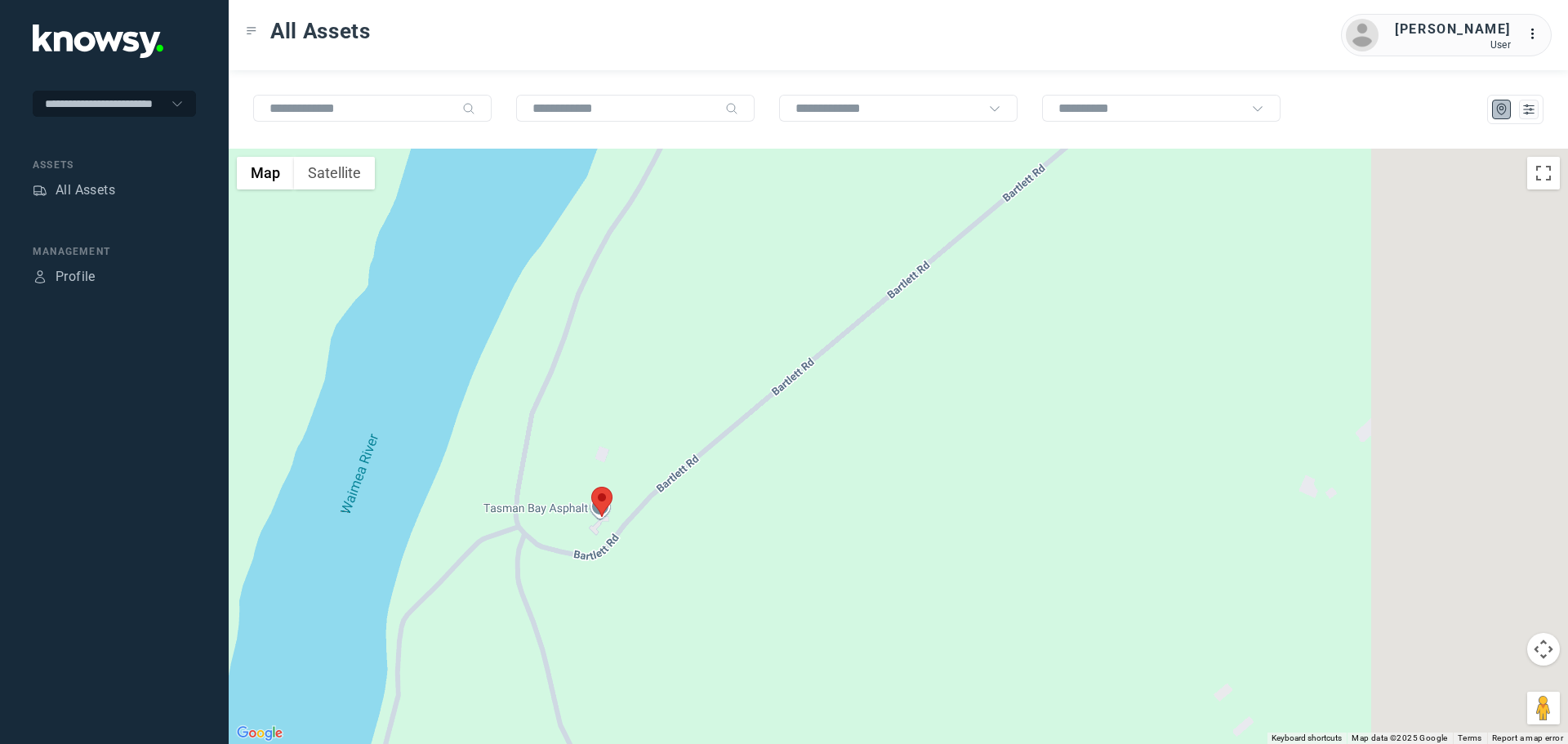
drag, startPoint x: 1196, startPoint y: 448, endPoint x: 892, endPoint y: 529, distance: 314.6
click at [892, 529] on div "To navigate, press the arrow keys." at bounding box center [898, 446] width 1339 height 595
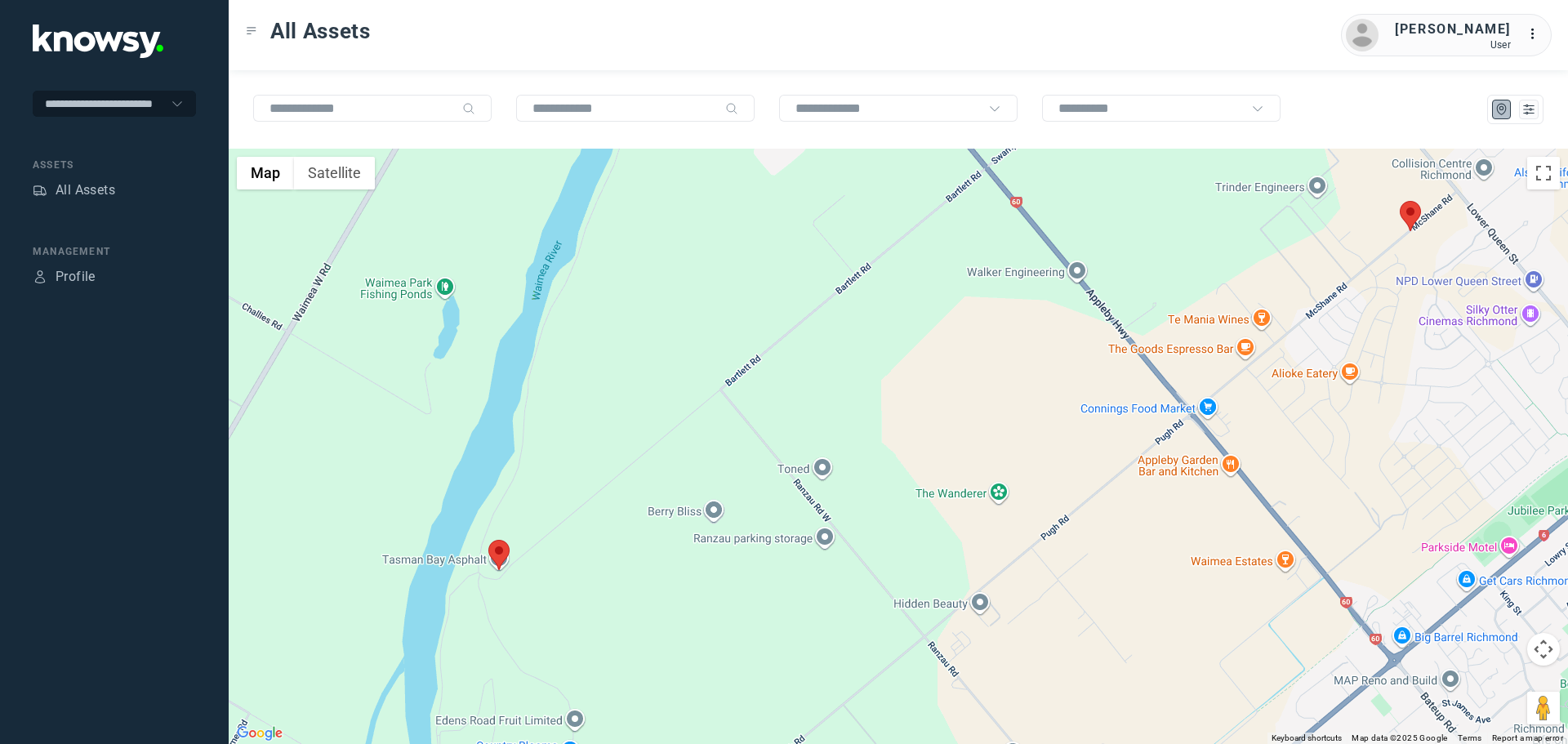
drag, startPoint x: 1149, startPoint y: 514, endPoint x: 859, endPoint y: 519, distance: 290.0
click at [859, 519] on div at bounding box center [898, 446] width 1339 height 595
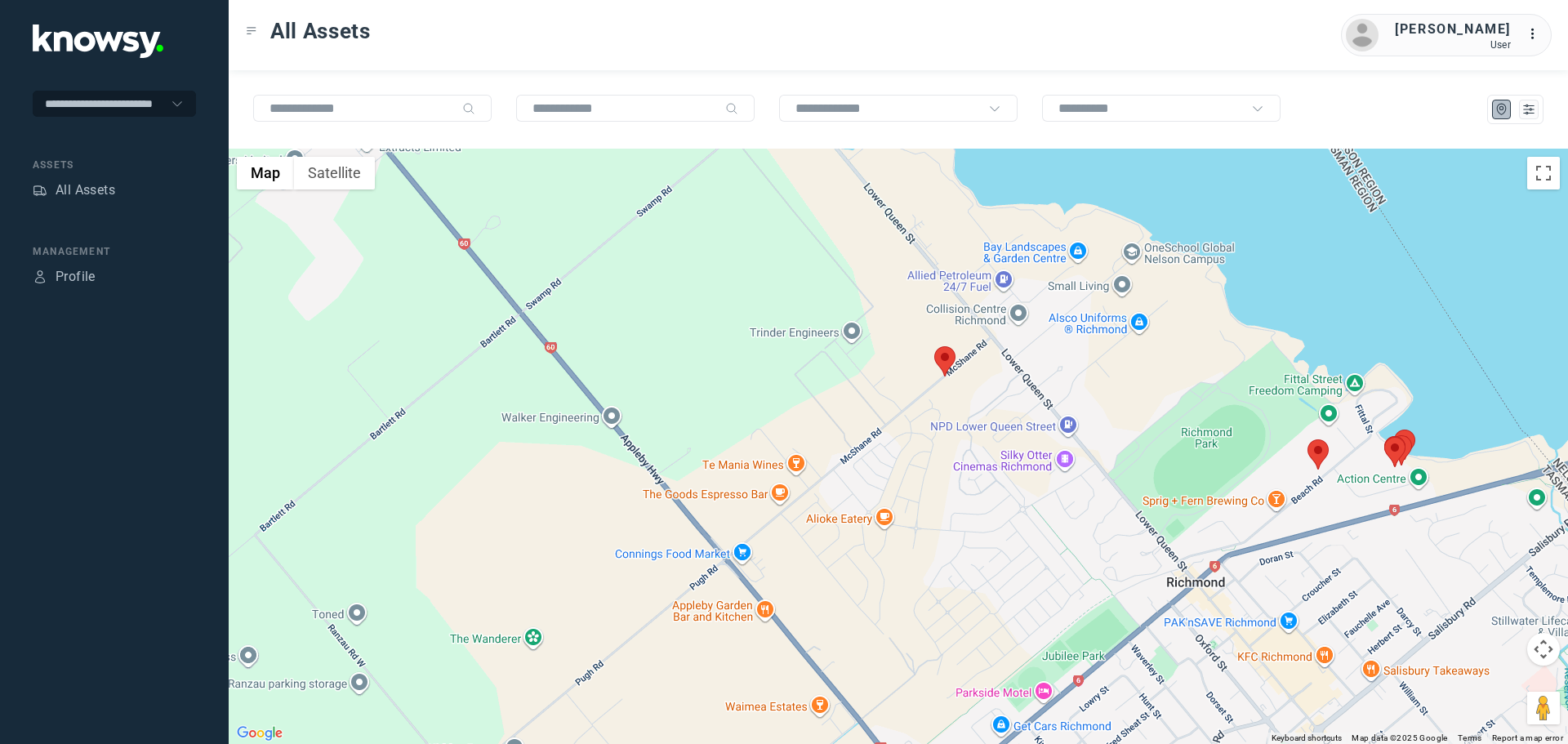
drag, startPoint x: 1315, startPoint y: 426, endPoint x: 949, endPoint y: 584, distance: 398.6
click at [949, 584] on div at bounding box center [898, 446] width 1339 height 595
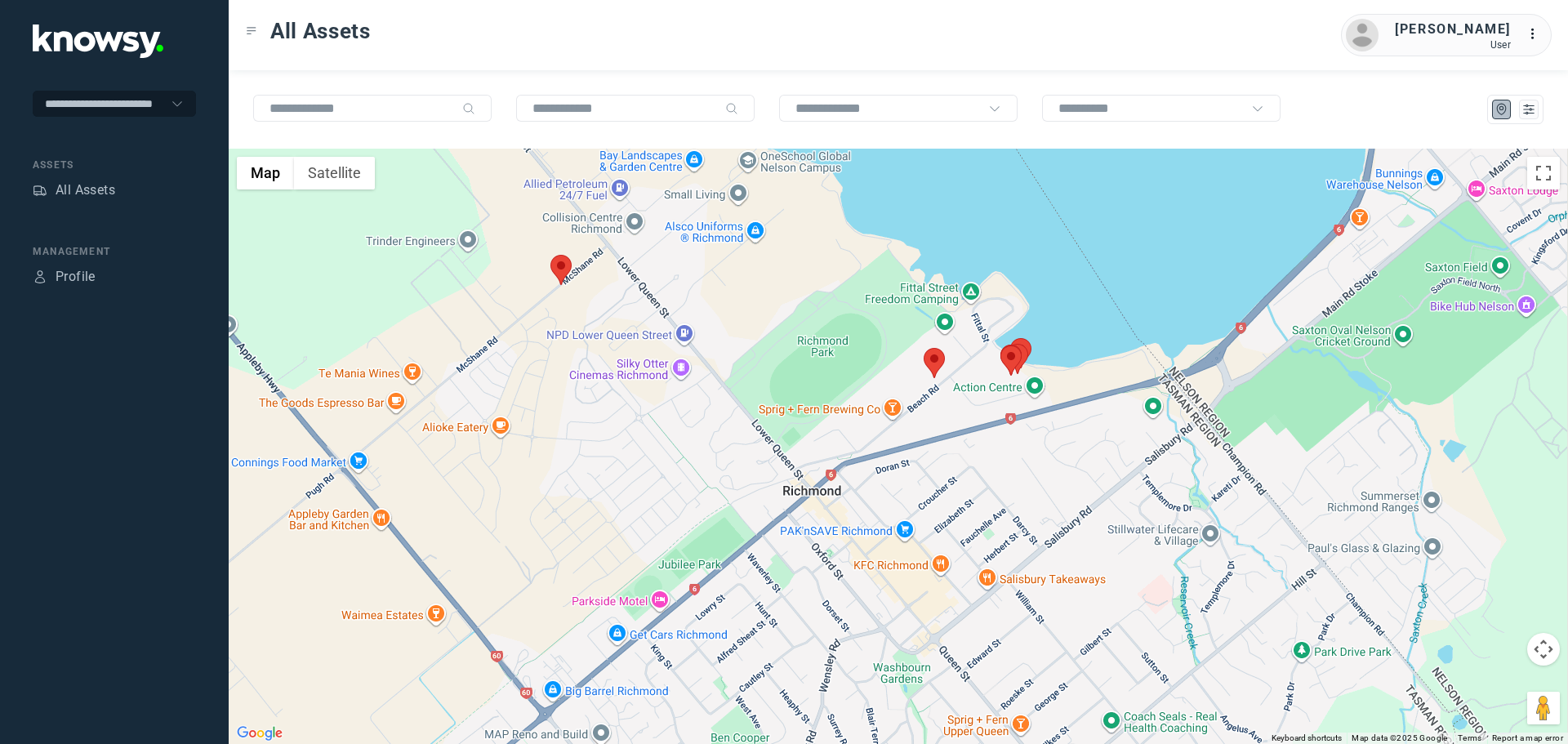
drag, startPoint x: 1083, startPoint y: 555, endPoint x: 761, endPoint y: 476, distance: 331.5
click at [761, 476] on div at bounding box center [898, 446] width 1339 height 595
click at [924, 348] on area at bounding box center [924, 348] width 0 height 0
click at [973, 260] on button "Close" at bounding box center [971, 271] width 40 height 40
